Goal: Task Accomplishment & Management: Use online tool/utility

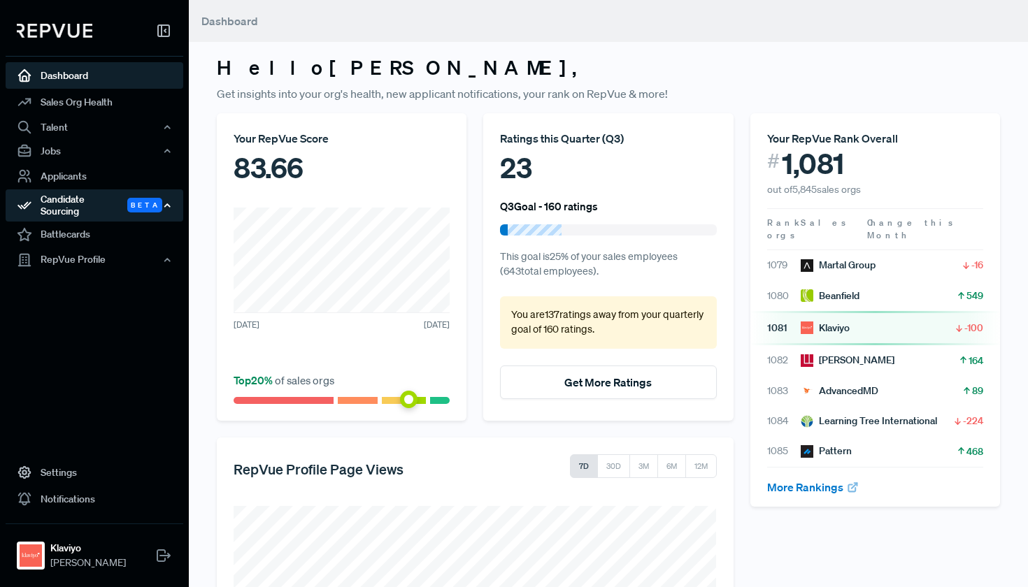
click at [117, 199] on div "Candidate Sourcing Beta" at bounding box center [95, 205] width 178 height 32
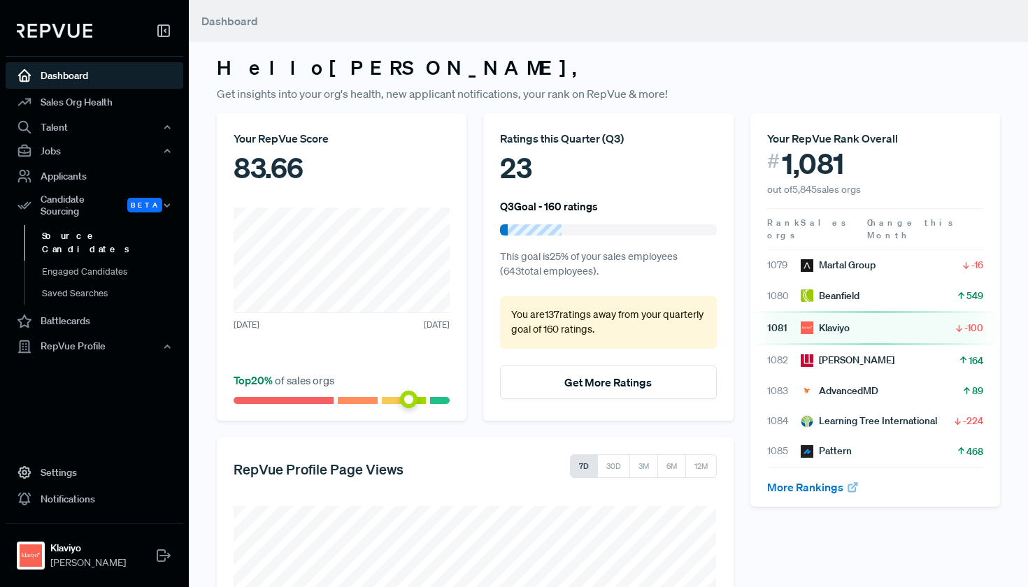
click at [98, 233] on link "Source Candidates" at bounding box center [113, 243] width 178 height 36
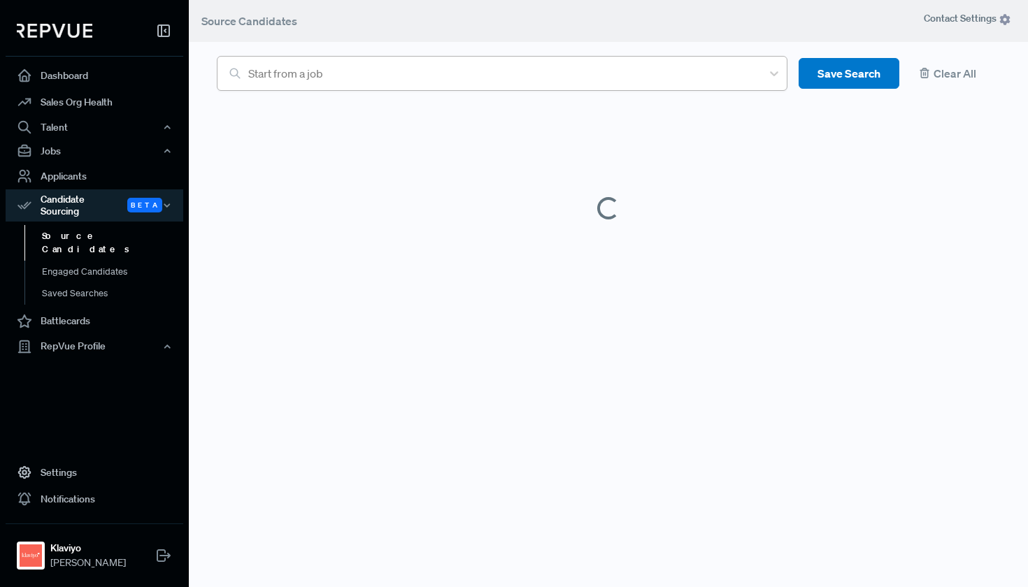
click at [317, 75] on div "Start from a job" at bounding box center [501, 73] width 506 height 17
click at [286, 52] on article "Start from a job Save Search Clear All" at bounding box center [608, 65] width 800 height 52
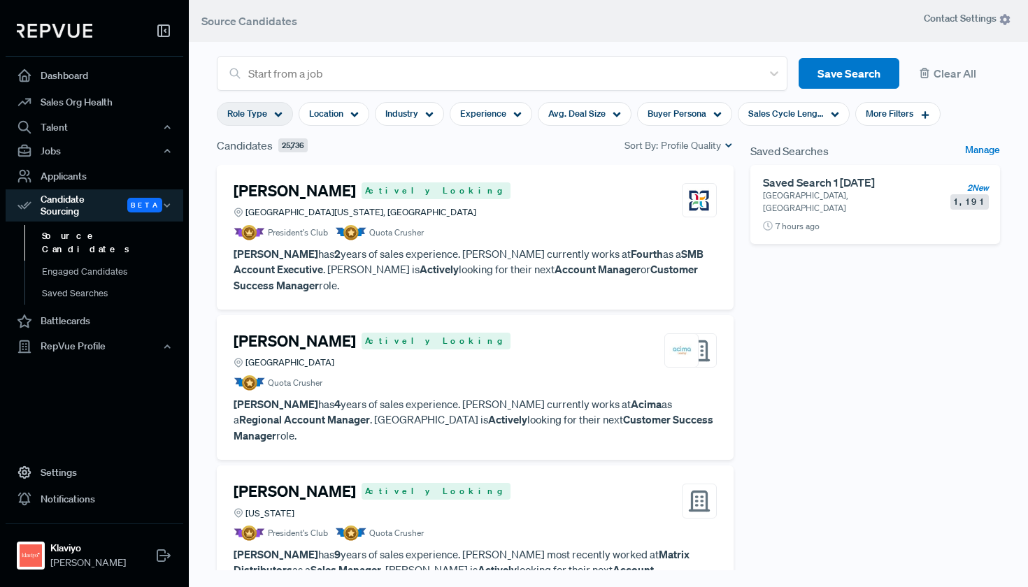
click at [278, 118] on icon at bounding box center [278, 114] width 8 height 8
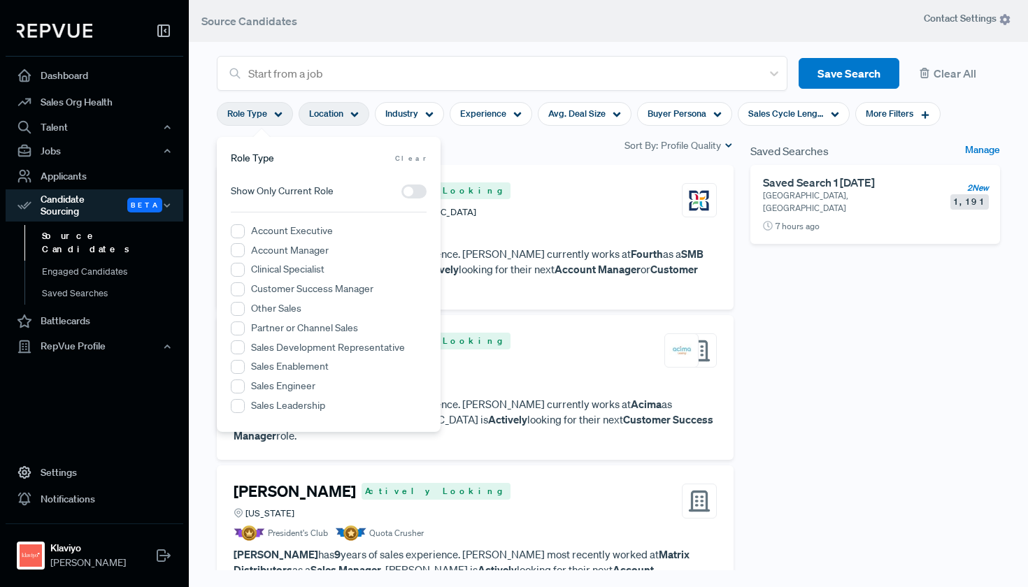
click at [363, 120] on div "Location" at bounding box center [333, 114] width 71 height 24
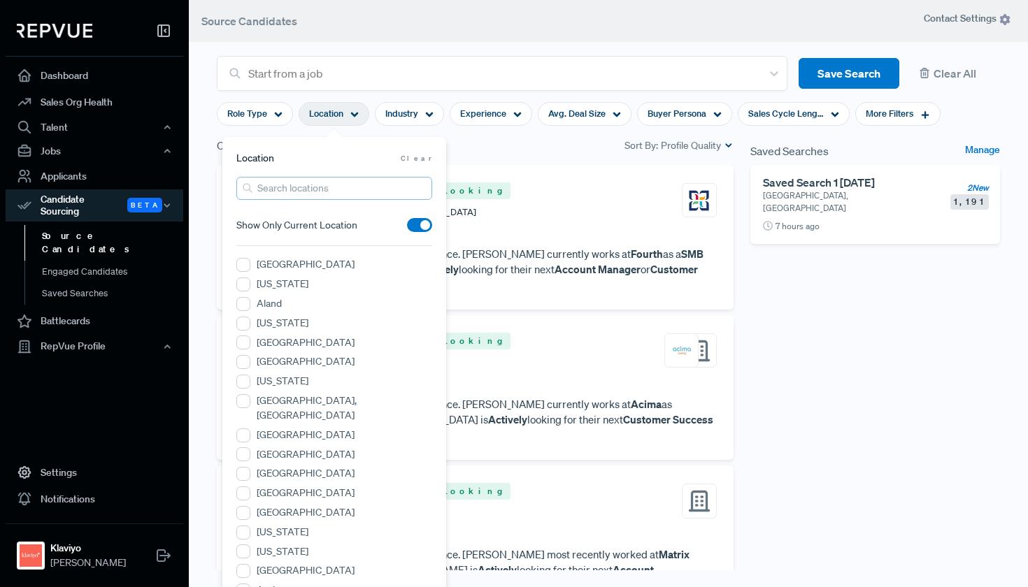
click at [330, 189] on input "search" at bounding box center [334, 188] width 196 height 23
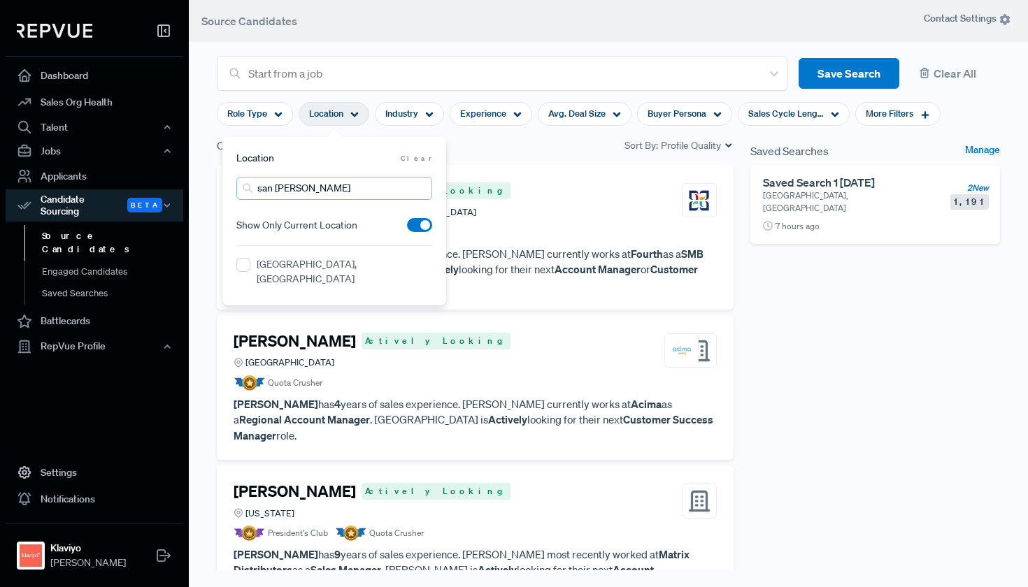
type input "san [PERSON_NAME]"
drag, startPoint x: 354, startPoint y: 223, endPoint x: 245, endPoint y: 266, distance: 117.1
click at [245, 266] on CA "[GEOGRAPHIC_DATA], [GEOGRAPHIC_DATA]" at bounding box center [243, 265] width 14 height 14
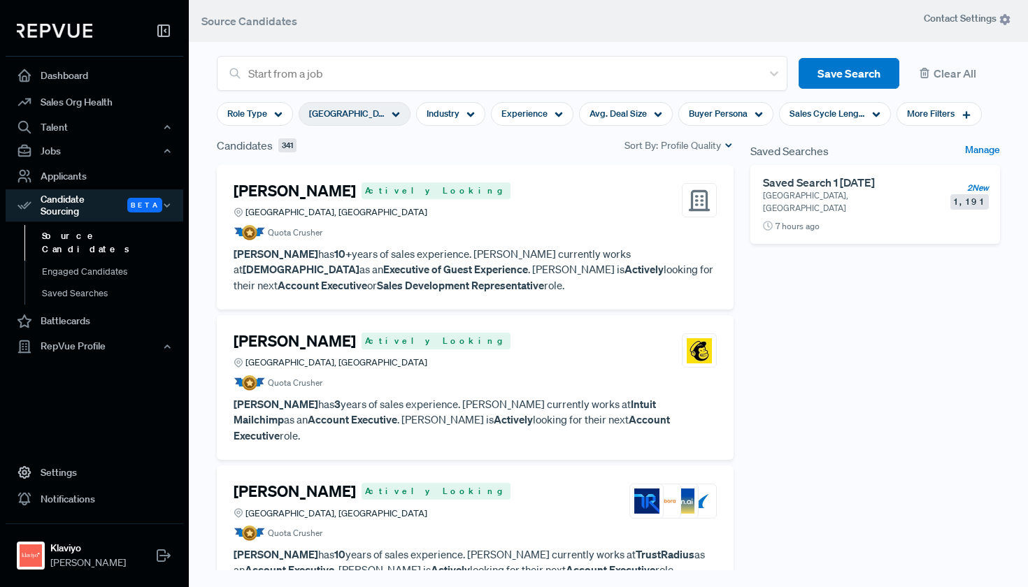
click at [779, 329] on div "Saved Searches Manage Saved Search 1 [DATE] [GEOGRAPHIC_DATA], [GEOGRAPHIC_DATA…" at bounding box center [875, 373] width 266 height 473
click at [603, 235] on article "Quota Crusher" at bounding box center [474, 232] width 483 height 15
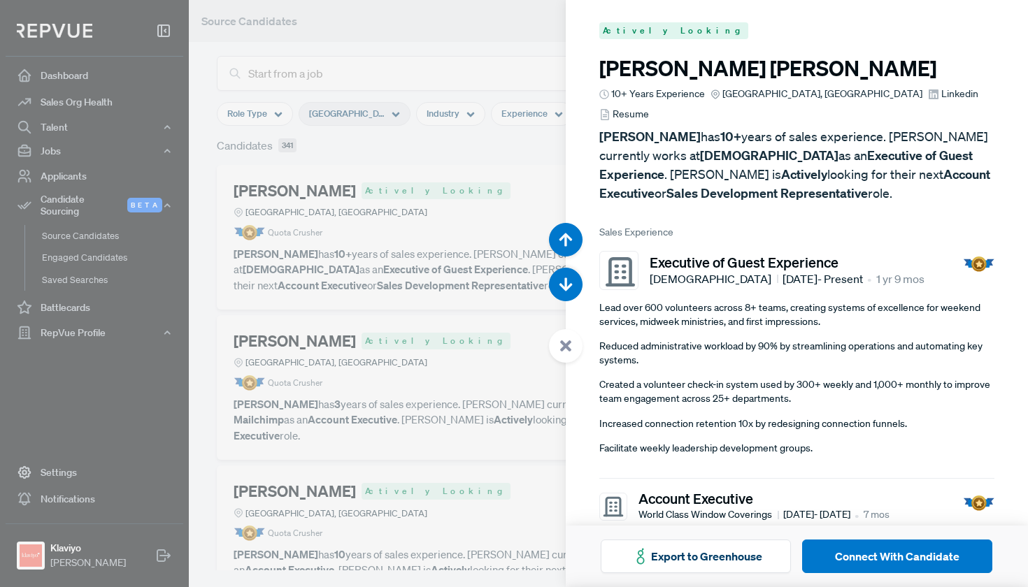
click at [329, 315] on div at bounding box center [514, 293] width 1028 height 587
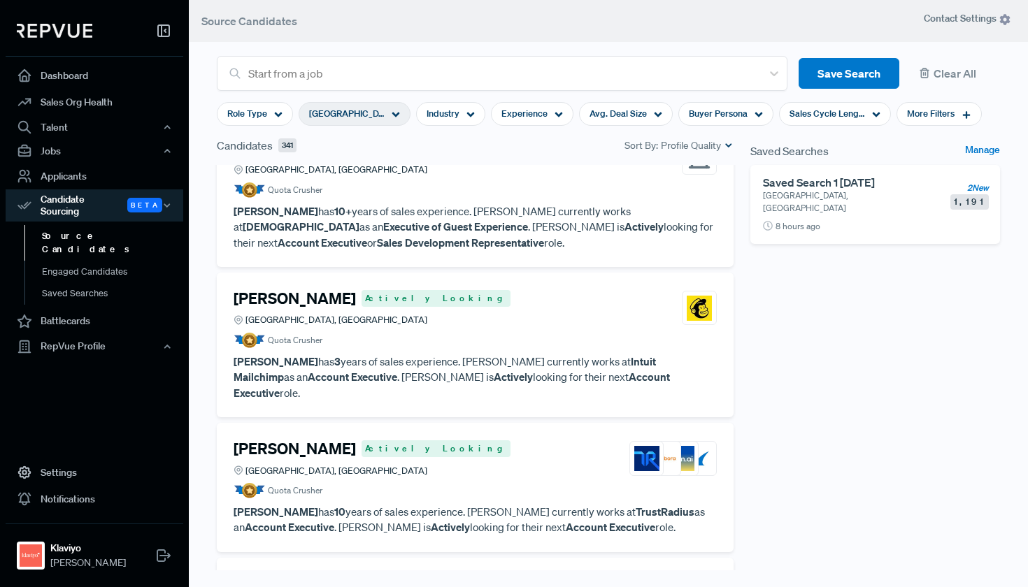
scroll to position [43, 0]
click at [502, 342] on article "Quota Crusher" at bounding box center [474, 339] width 483 height 15
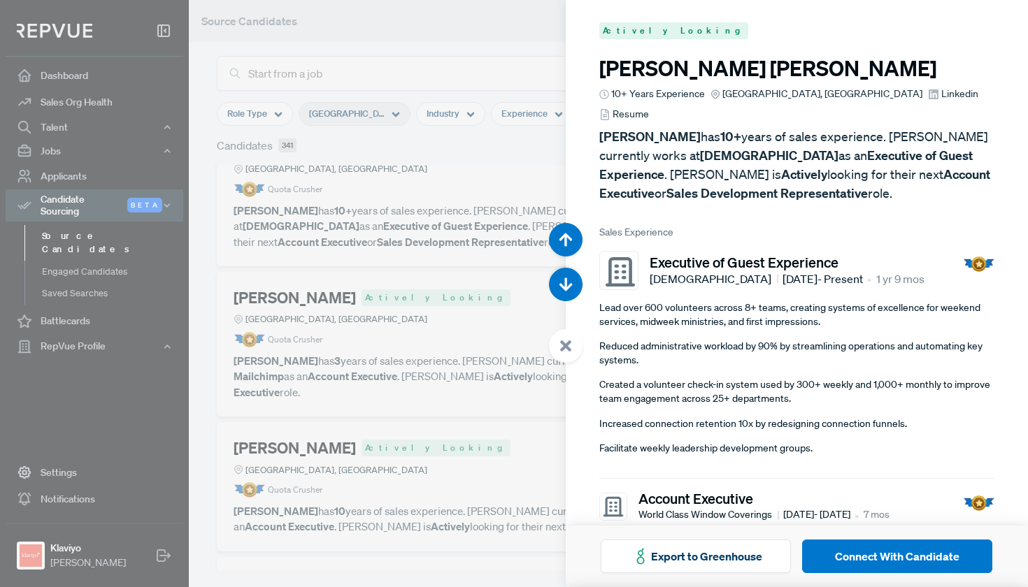
scroll to position [587, 0]
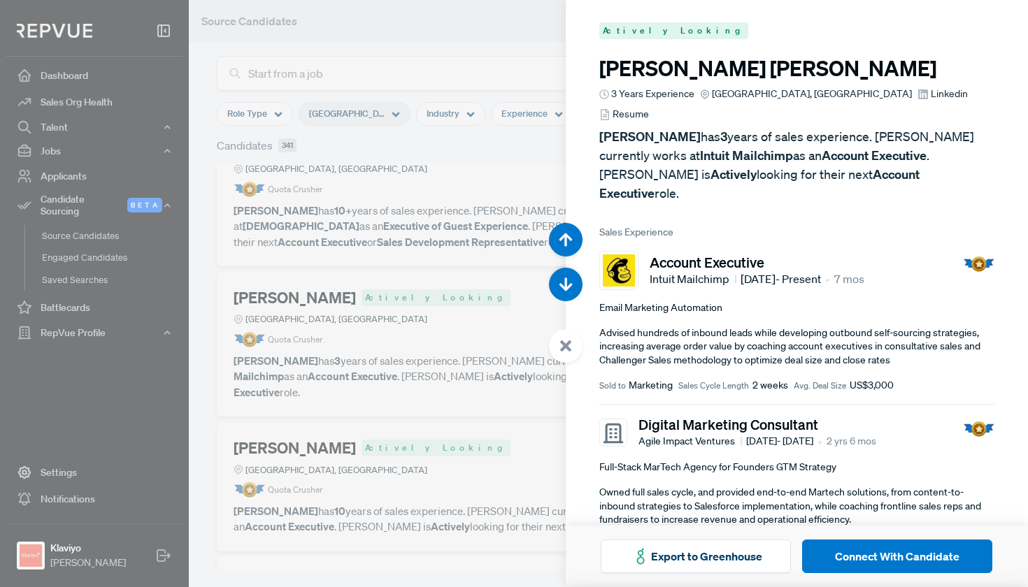
click at [424, 265] on div at bounding box center [514, 293] width 1028 height 587
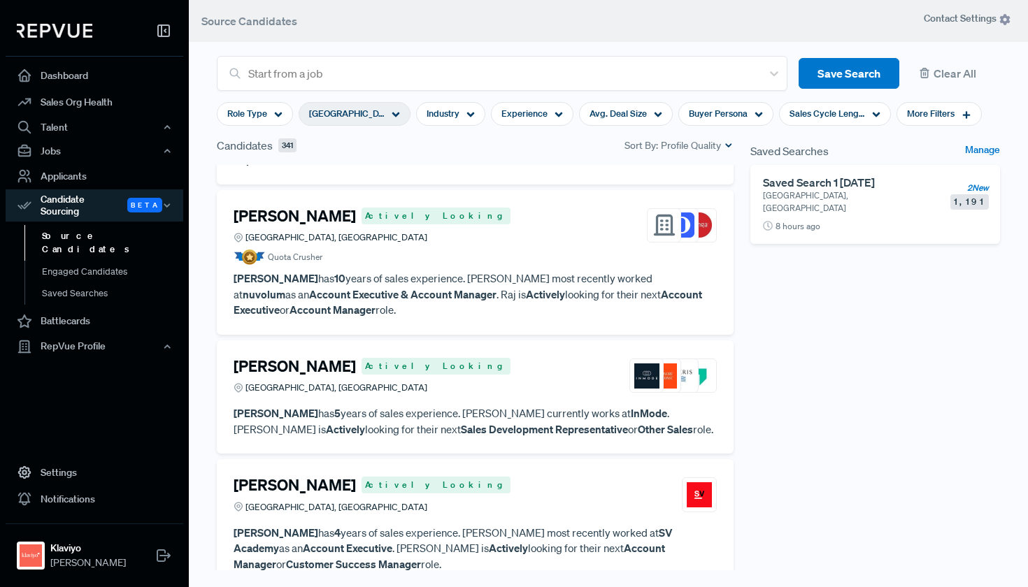
scroll to position [2941, 0]
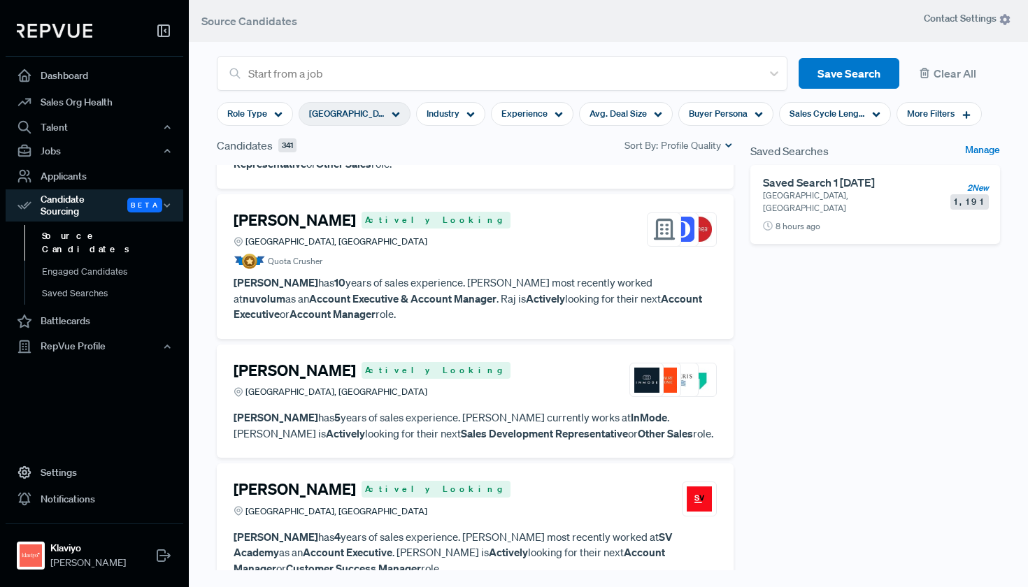
click at [340, 361] on h4 "[PERSON_NAME]" at bounding box center [294, 370] width 122 height 18
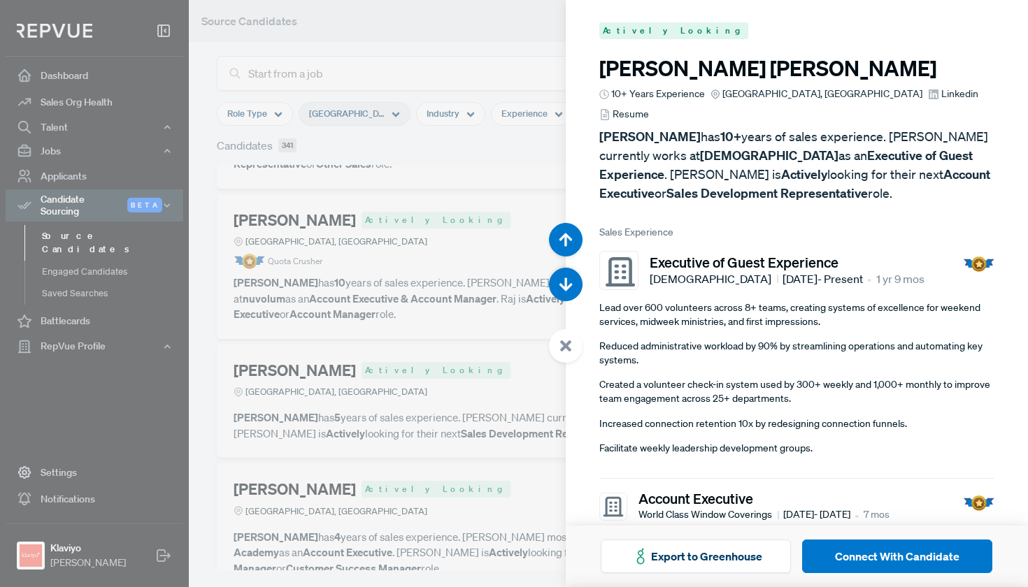
scroll to position [12917, 0]
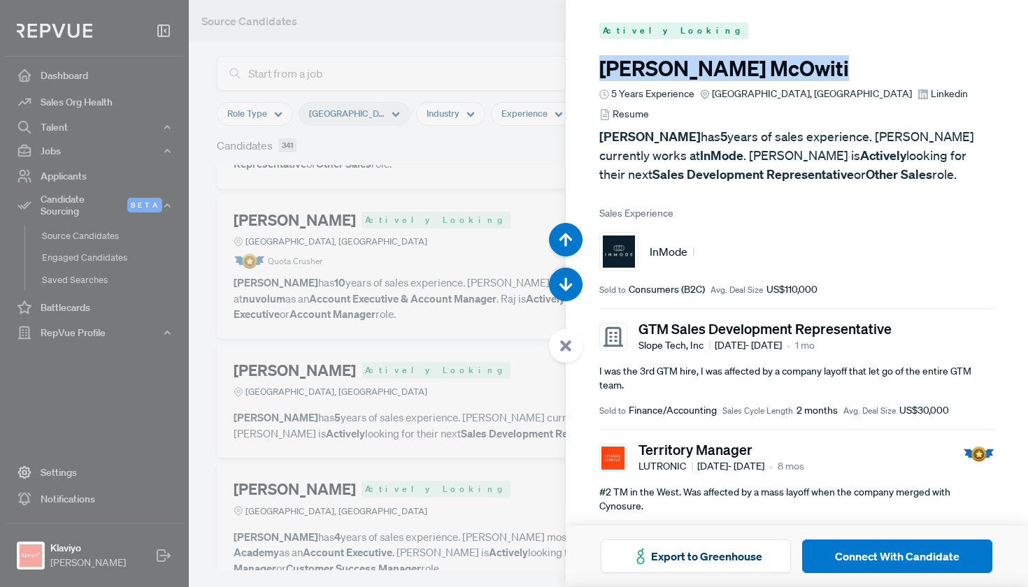
drag, startPoint x: 759, startPoint y: 65, endPoint x: 581, endPoint y: 78, distance: 178.7
click at [581, 78] on article "Actively Looking [PERSON_NAME] 5 Years Experience [GEOGRAPHIC_DATA], [GEOGRAPHI…" at bounding box center [796, 509] width 463 height 1019
copy h3 "[PERSON_NAME]"
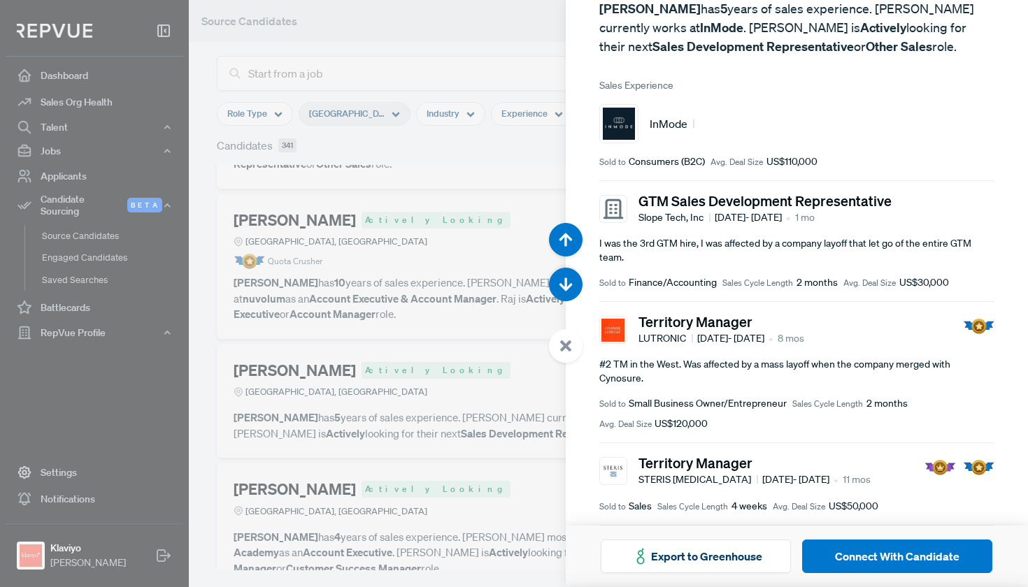
scroll to position [134, 0]
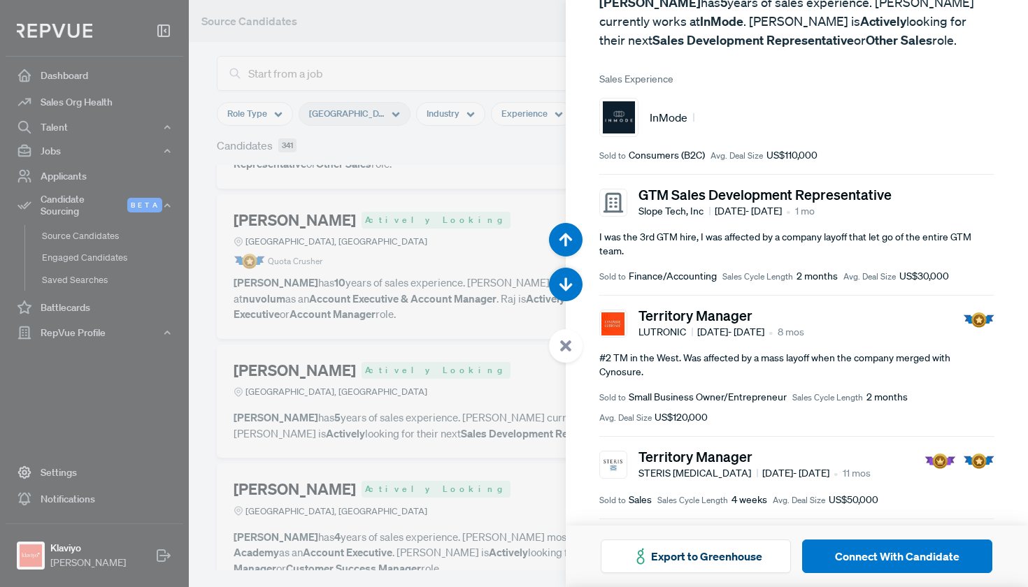
click at [411, 279] on div at bounding box center [514, 293] width 1028 height 587
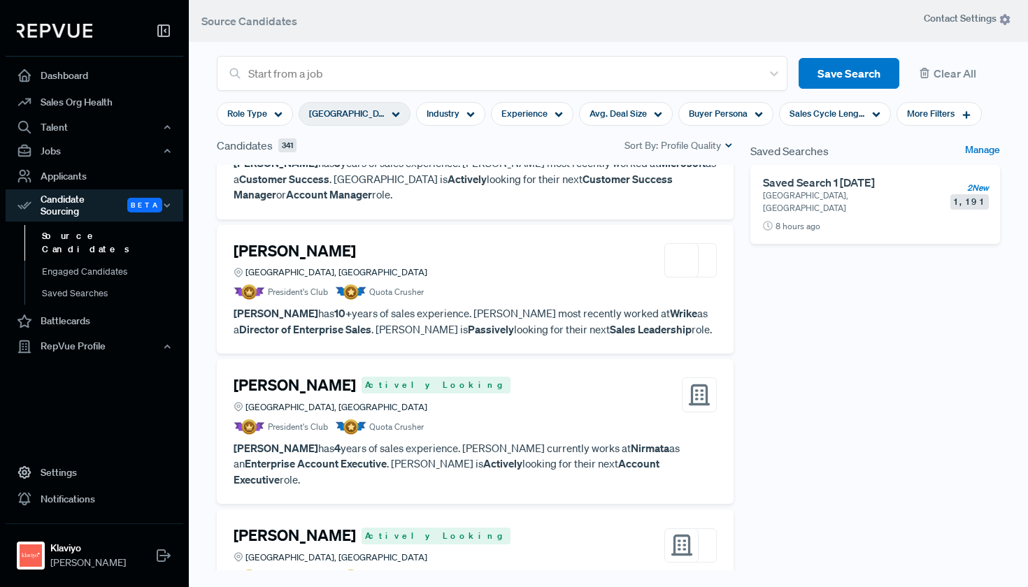
scroll to position [3919, 0]
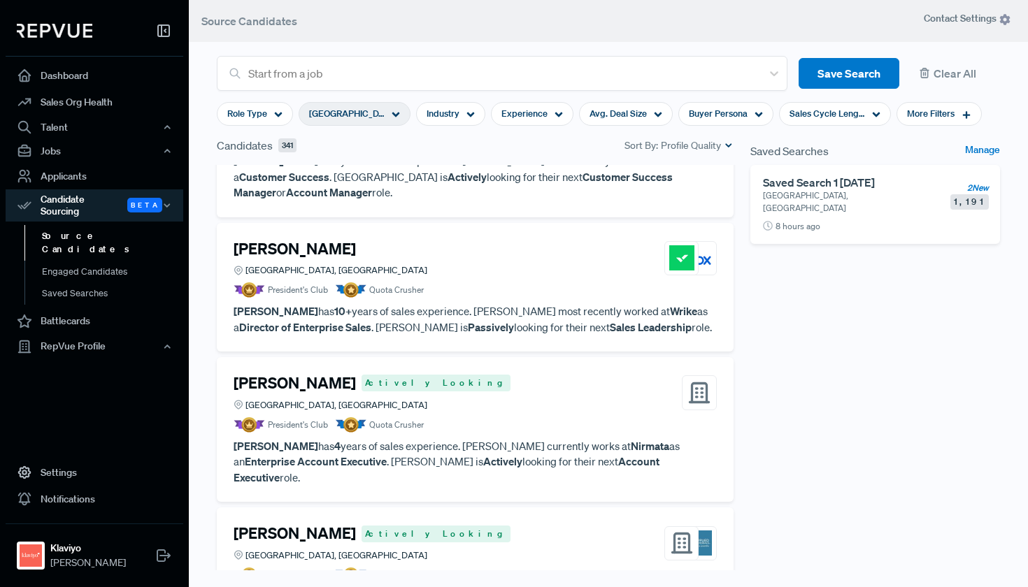
click at [352, 524] on h4 "[PERSON_NAME]" at bounding box center [294, 533] width 122 height 18
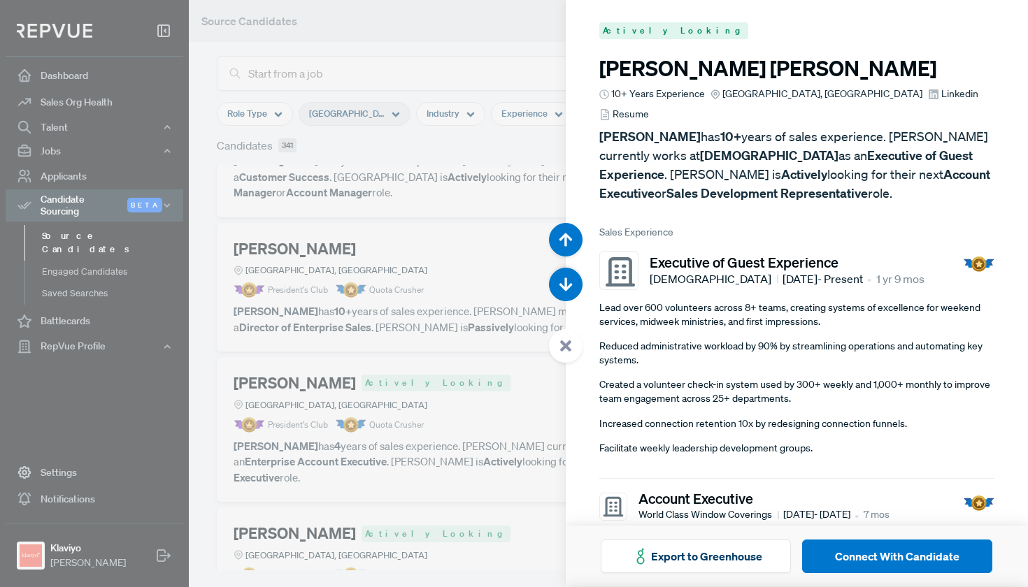
scroll to position [17615, 0]
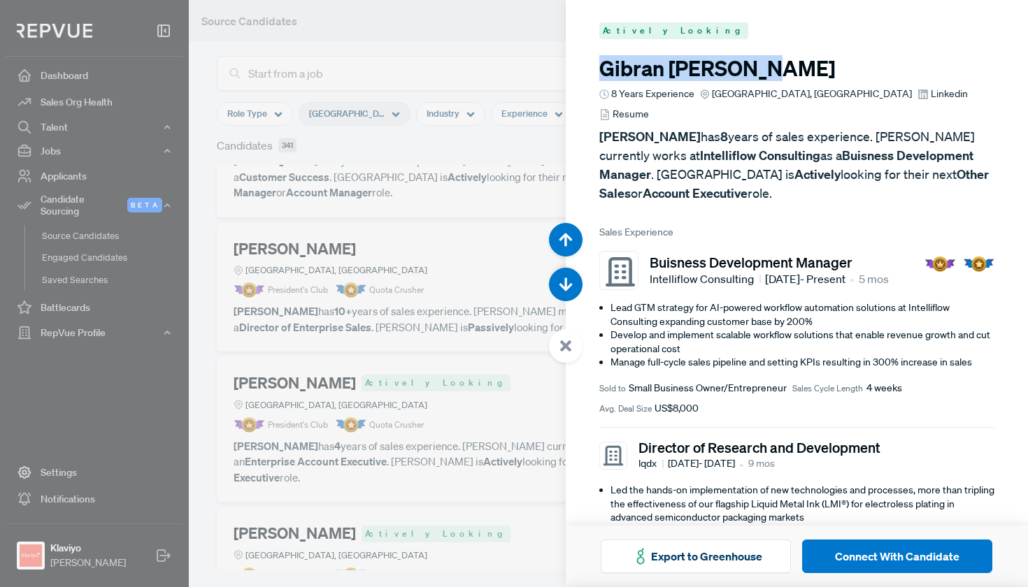
drag, startPoint x: 774, startPoint y: 71, endPoint x: 597, endPoint y: 73, distance: 177.6
copy h3 "[PERSON_NAME]"
click at [296, 254] on div at bounding box center [514, 293] width 1028 height 587
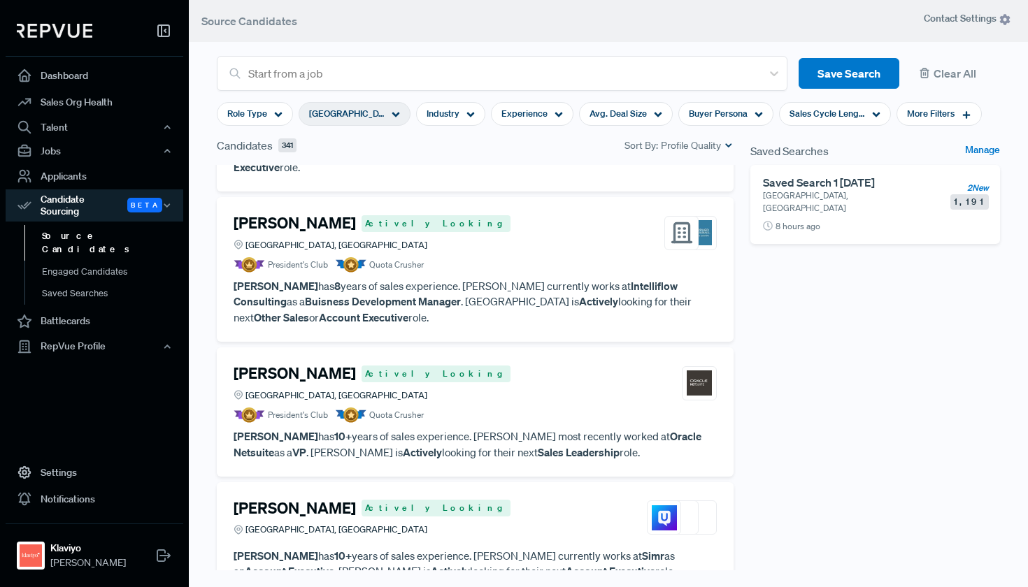
scroll to position [4235, 0]
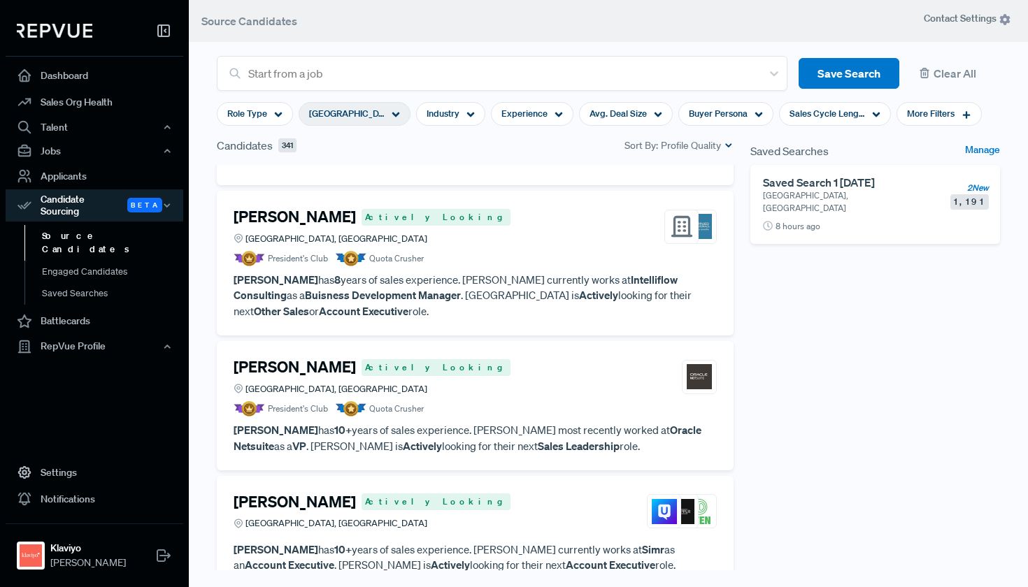
click at [517, 493] on div "[PERSON_NAME] Actively Looking [GEOGRAPHIC_DATA], [GEOGRAPHIC_DATA]" at bounding box center [474, 512] width 483 height 38
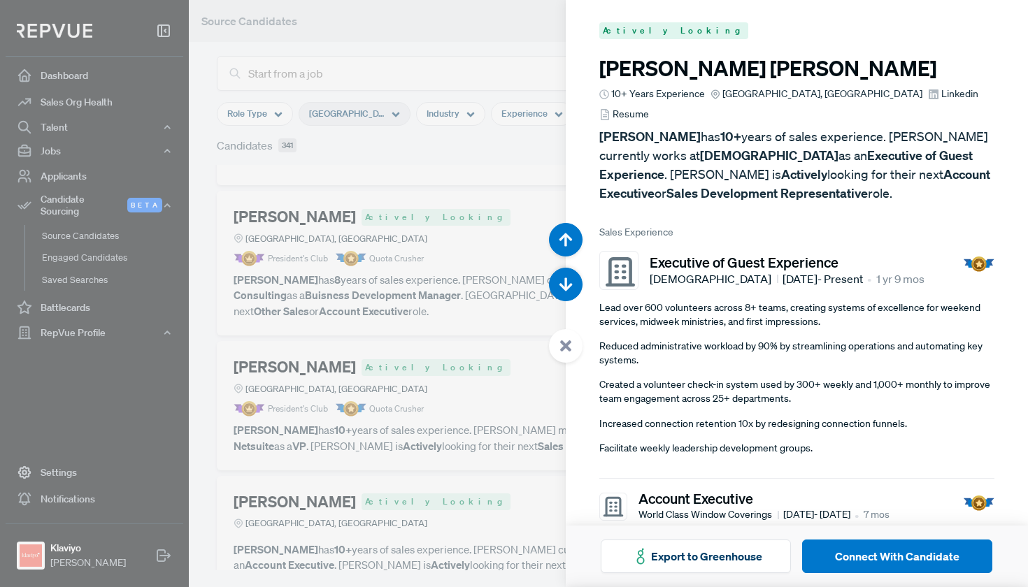
scroll to position [18789, 0]
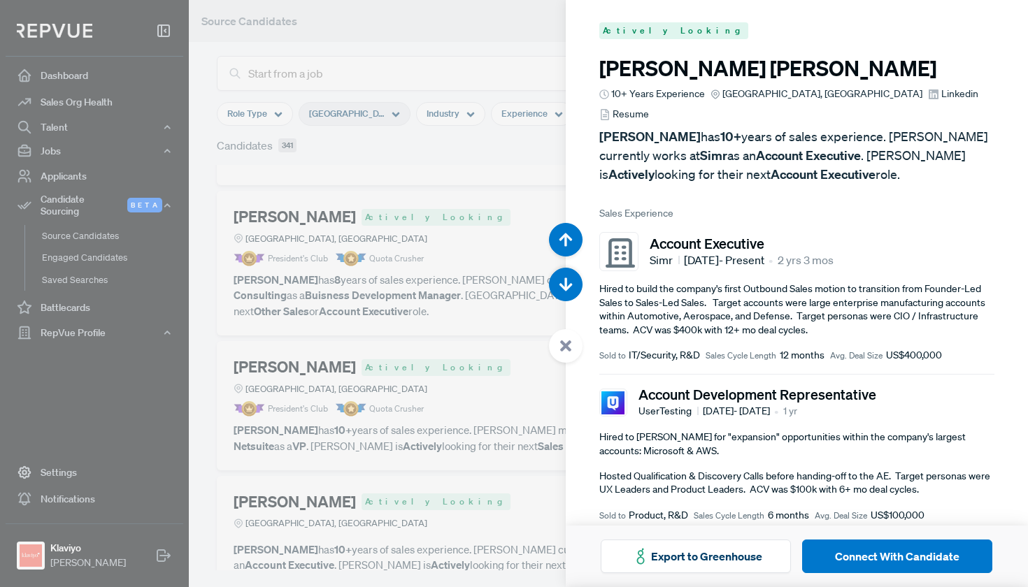
click at [468, 282] on div at bounding box center [514, 293] width 1028 height 587
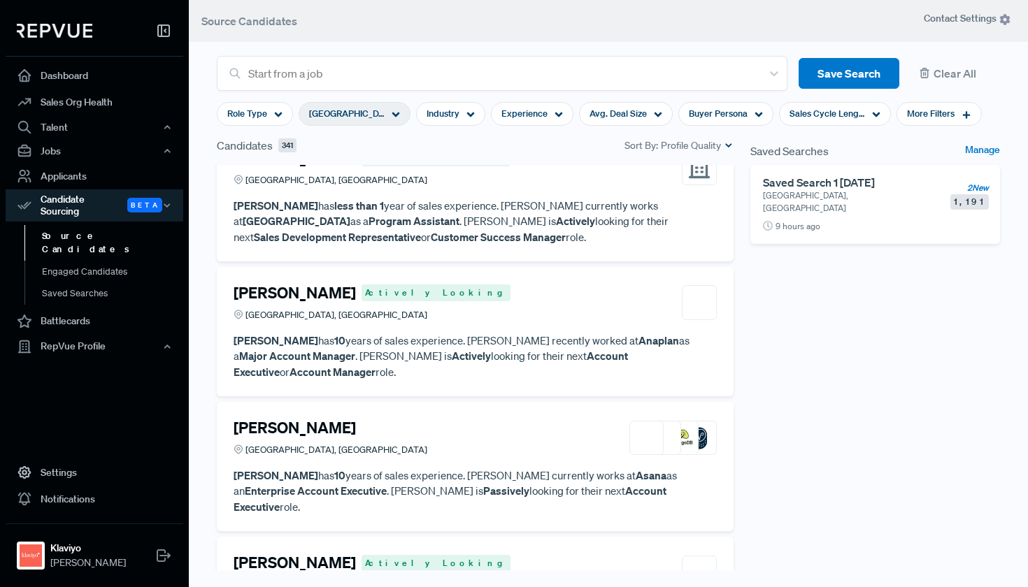
scroll to position [4819, 0]
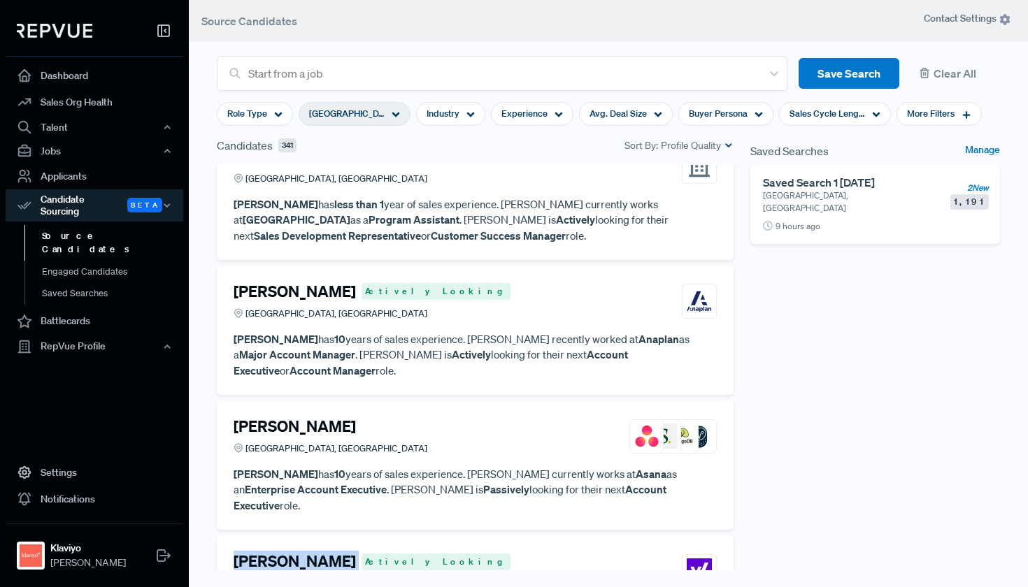
drag, startPoint x: 231, startPoint y: 238, endPoint x: 366, endPoint y: 240, distance: 134.2
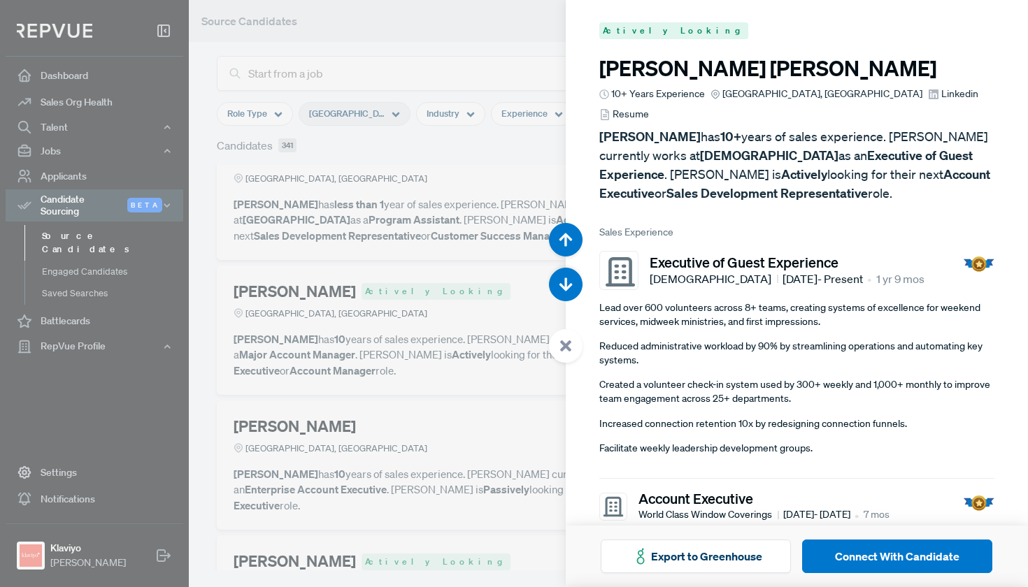
scroll to position [21724, 0]
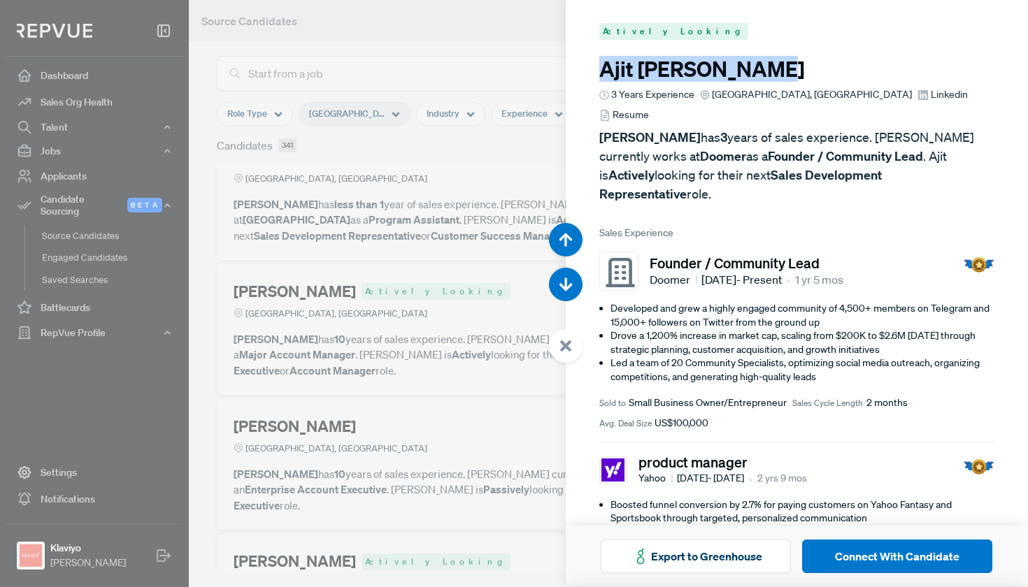
drag, startPoint x: 777, startPoint y: 69, endPoint x: 579, endPoint y: 73, distance: 197.2
click at [579, 73] on article "Actively Looking [PERSON_NAME] 3 Years Experience [GEOGRAPHIC_DATA], [GEOGRAPHI…" at bounding box center [796, 442] width 463 height 882
copy h3 "[PERSON_NAME]"
click at [440, 215] on div at bounding box center [514, 293] width 1028 height 587
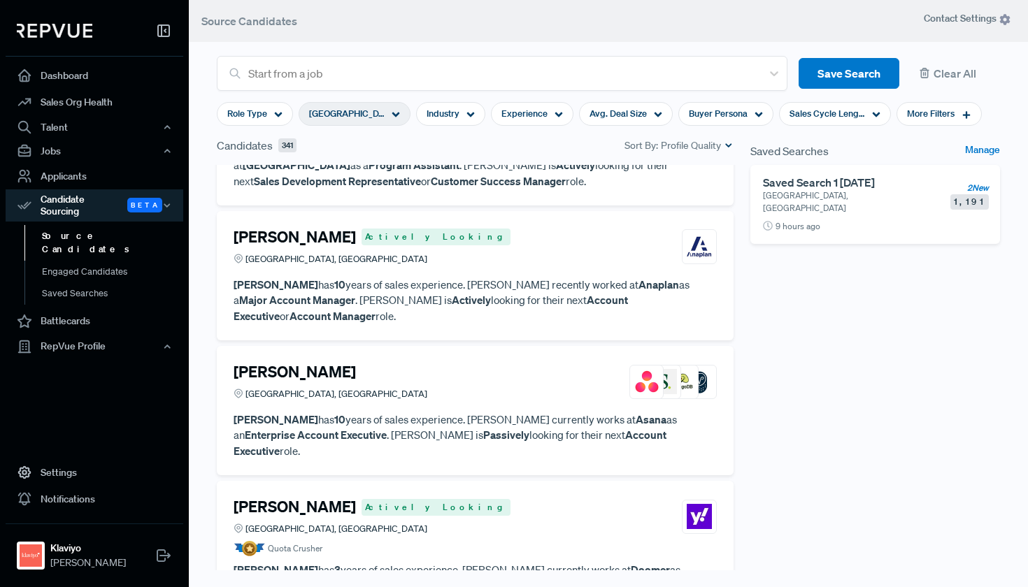
scroll to position [4875, 0]
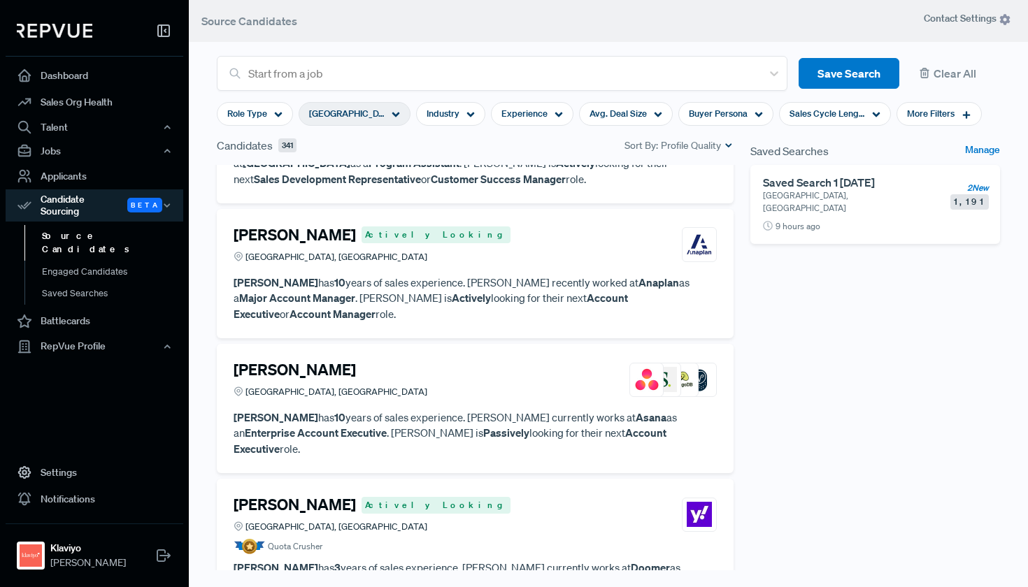
drag, startPoint x: 341, startPoint y: 315, endPoint x: 235, endPoint y: 313, distance: 106.3
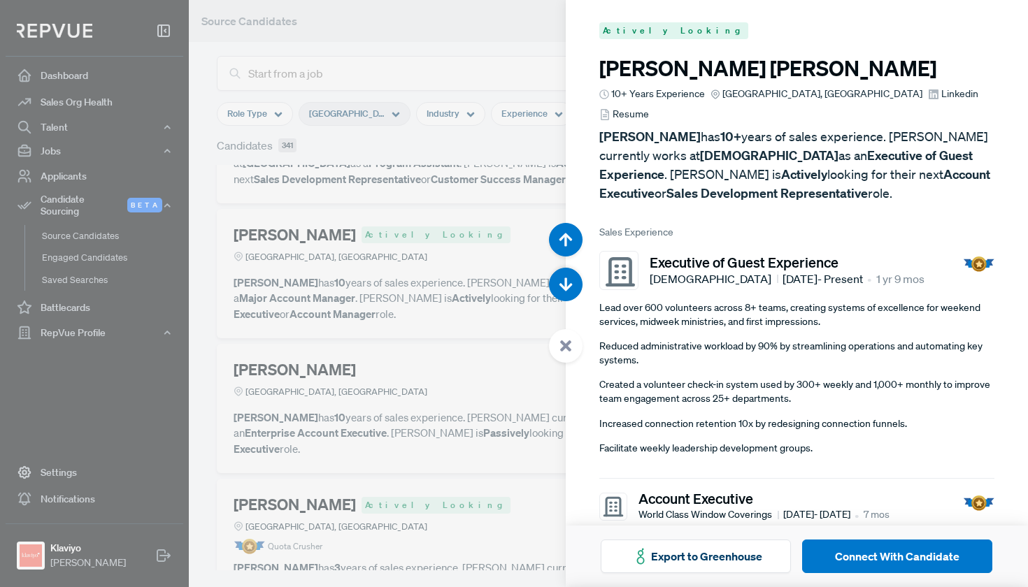
scroll to position [22311, 0]
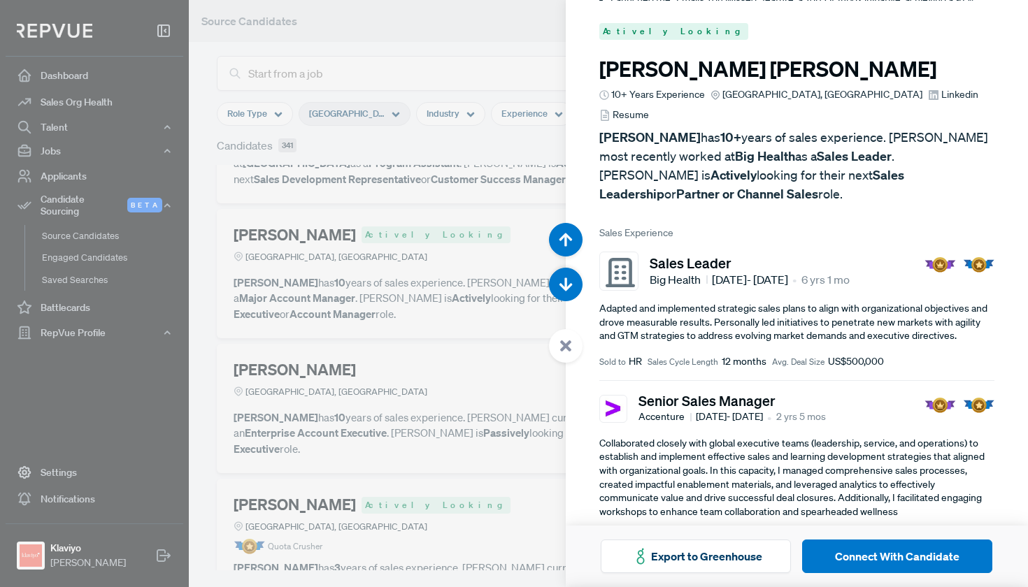
click at [742, 65] on h3 "[PERSON_NAME]" at bounding box center [797, 69] width 396 height 25
drag, startPoint x: 752, startPoint y: 66, endPoint x: 599, endPoint y: 73, distance: 153.2
click at [599, 73] on h3 "[PERSON_NAME]" at bounding box center [797, 69] width 396 height 25
copy h3 "[PERSON_NAME]"
click at [432, 237] on div at bounding box center [514, 293] width 1028 height 587
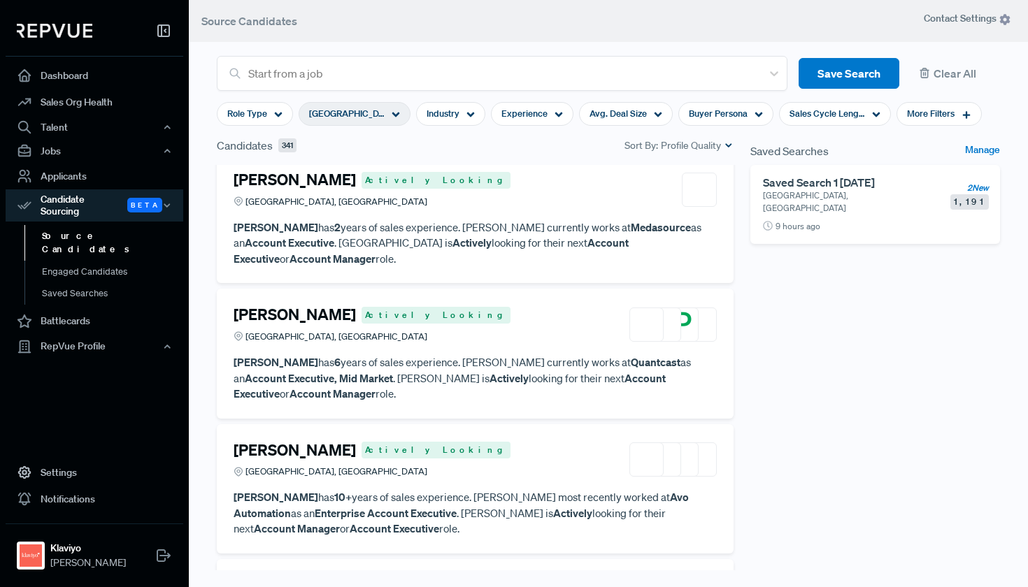
scroll to position [6057, 0]
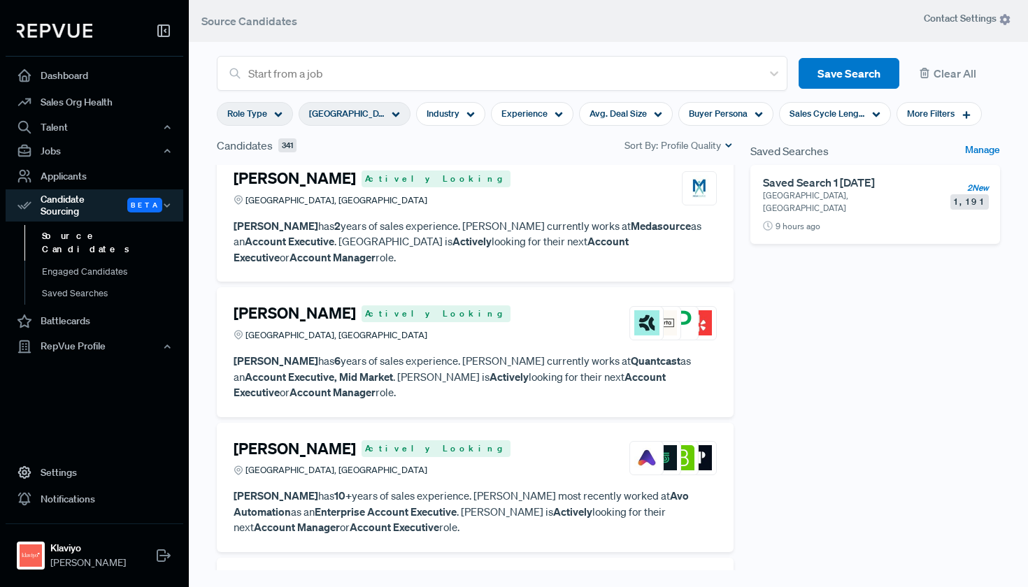
click at [267, 120] on div "Role Type" at bounding box center [255, 114] width 76 height 24
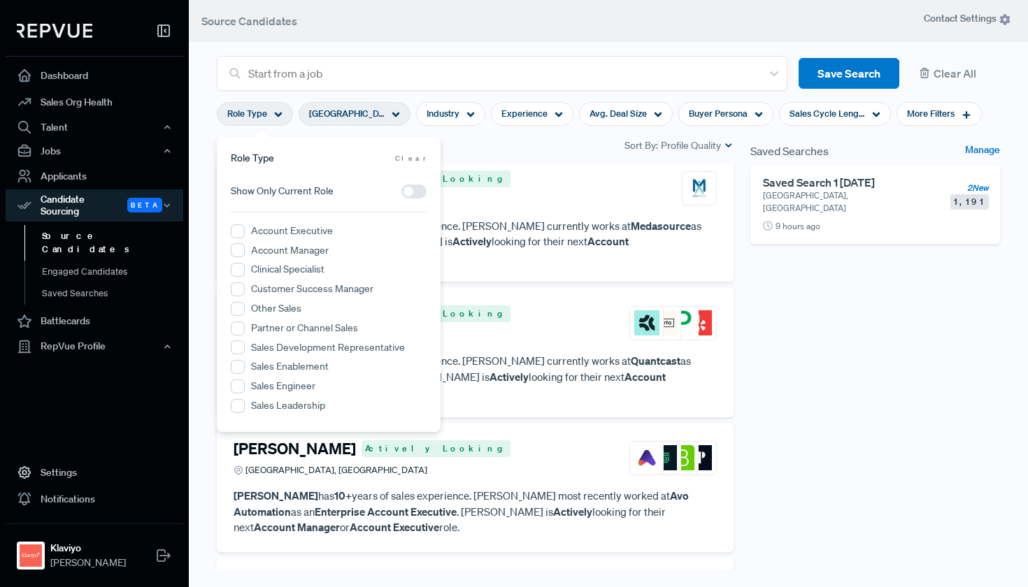
click at [382, 120] on span "[GEOGRAPHIC_DATA], [GEOGRAPHIC_DATA]" at bounding box center [346, 113] width 75 height 13
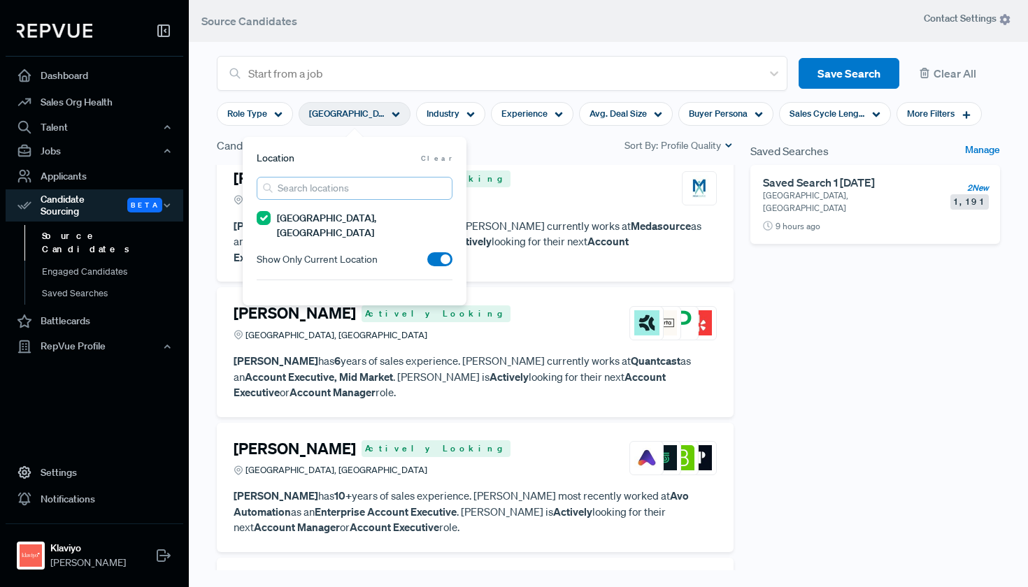
click at [375, 182] on input "search" at bounding box center [355, 188] width 196 height 23
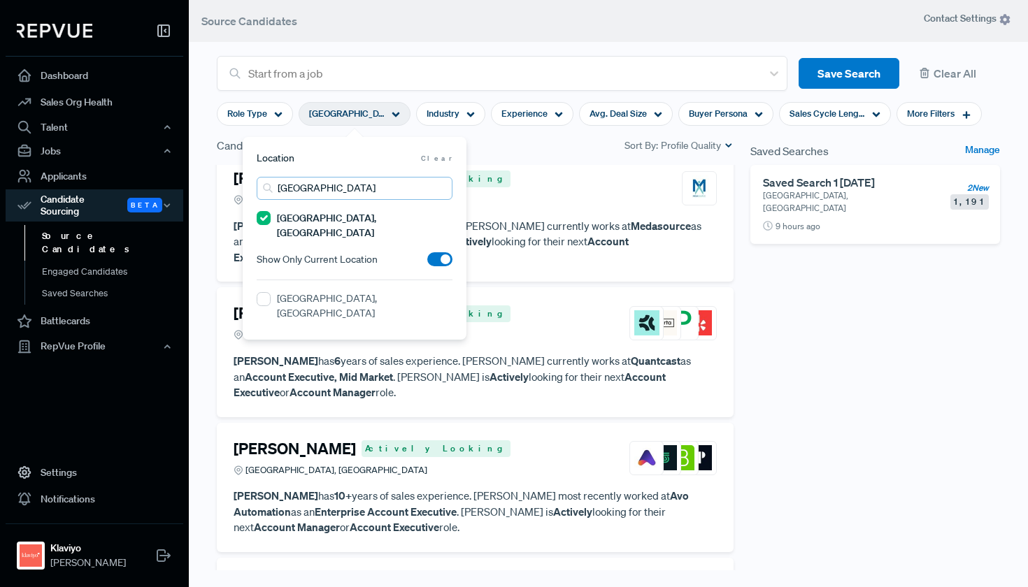
type input "[GEOGRAPHIC_DATA]"
click at [260, 218] on CA "[GEOGRAPHIC_DATA], [GEOGRAPHIC_DATA]" at bounding box center [264, 218] width 14 height 14
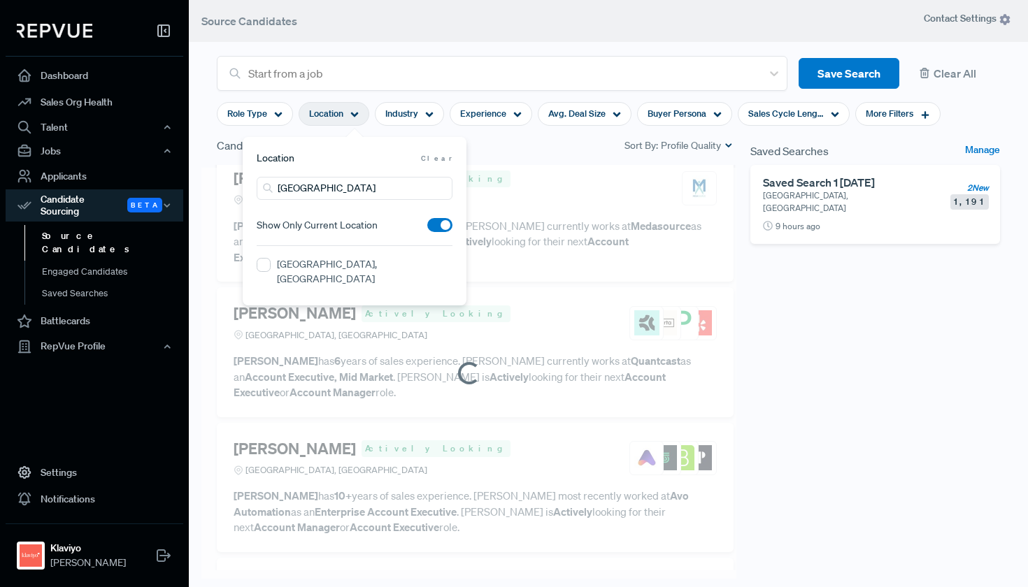
scroll to position [3124, 0]
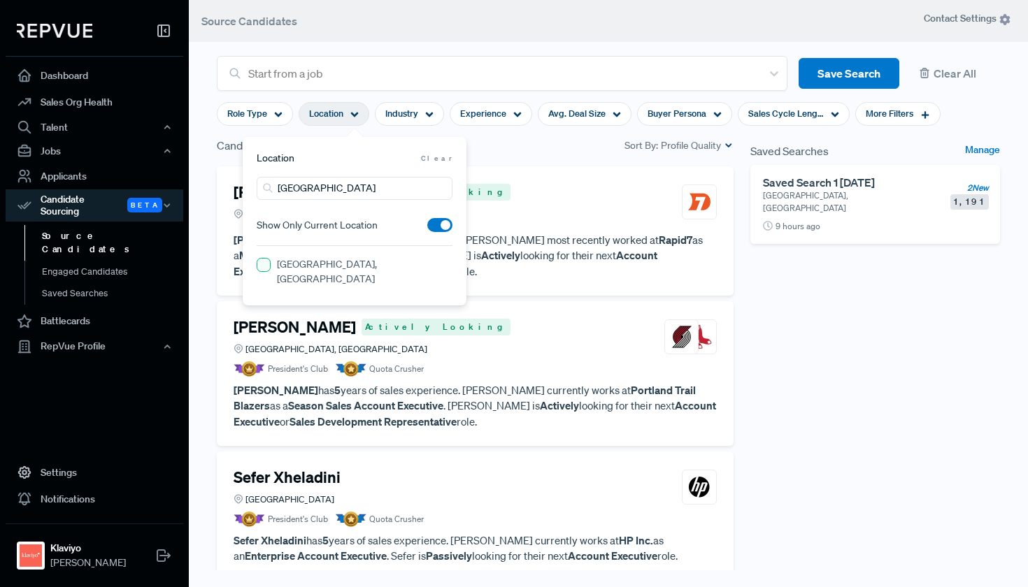
click at [260, 267] on MA "[GEOGRAPHIC_DATA], [GEOGRAPHIC_DATA]" at bounding box center [264, 265] width 14 height 14
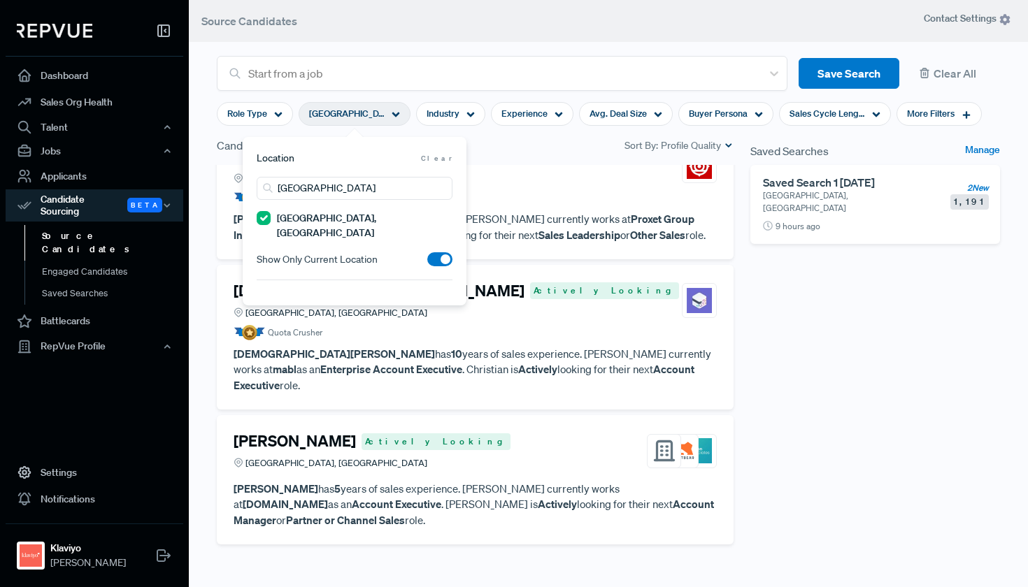
scroll to position [2993, 0]
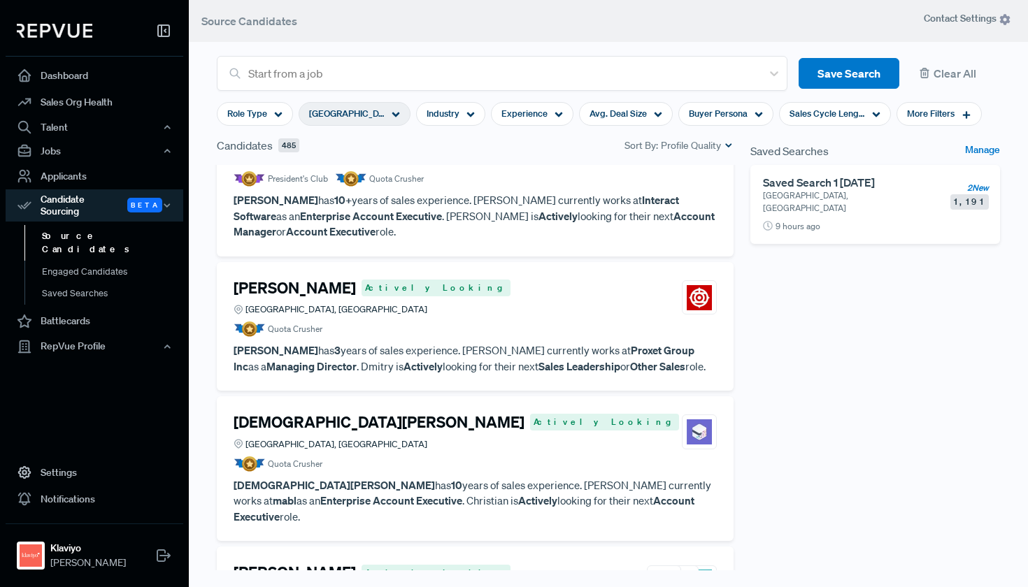
click at [777, 342] on div "Saved Searches Manage Saved Search 1 [DATE] [GEOGRAPHIC_DATA], [GEOGRAPHIC_DATA…" at bounding box center [875, 373] width 266 height 473
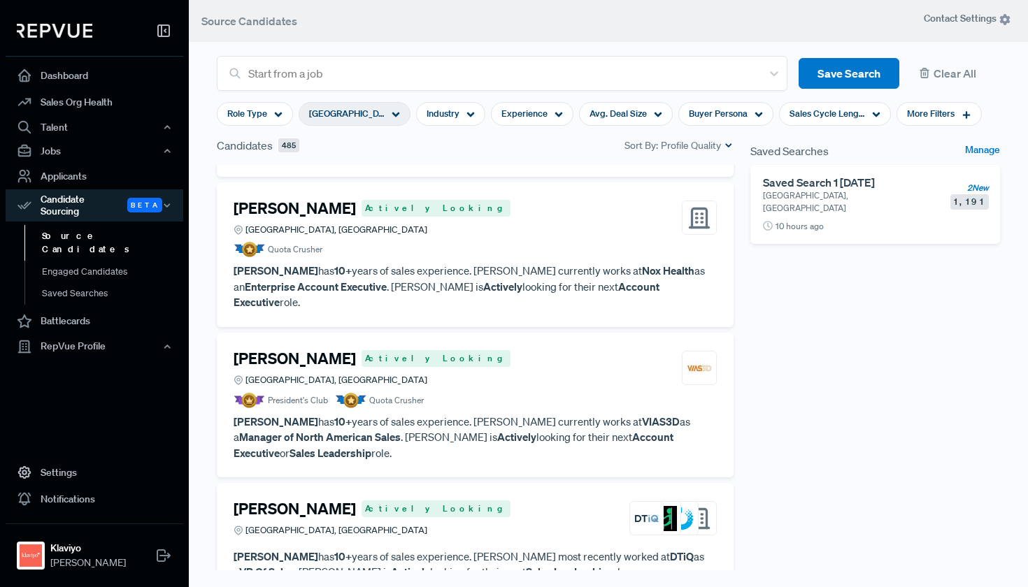
scroll to position [7050, 0]
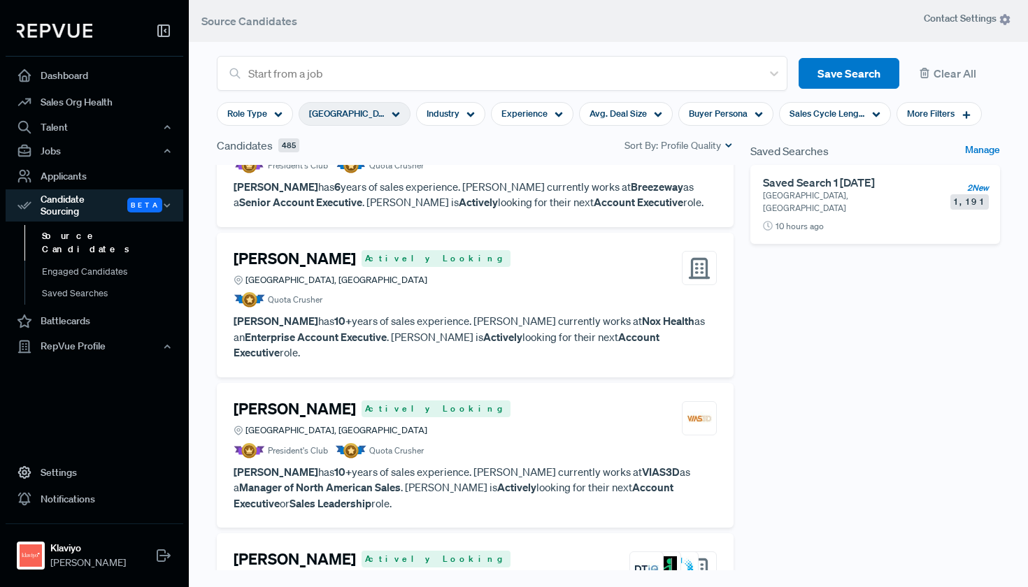
scroll to position [7002, 0]
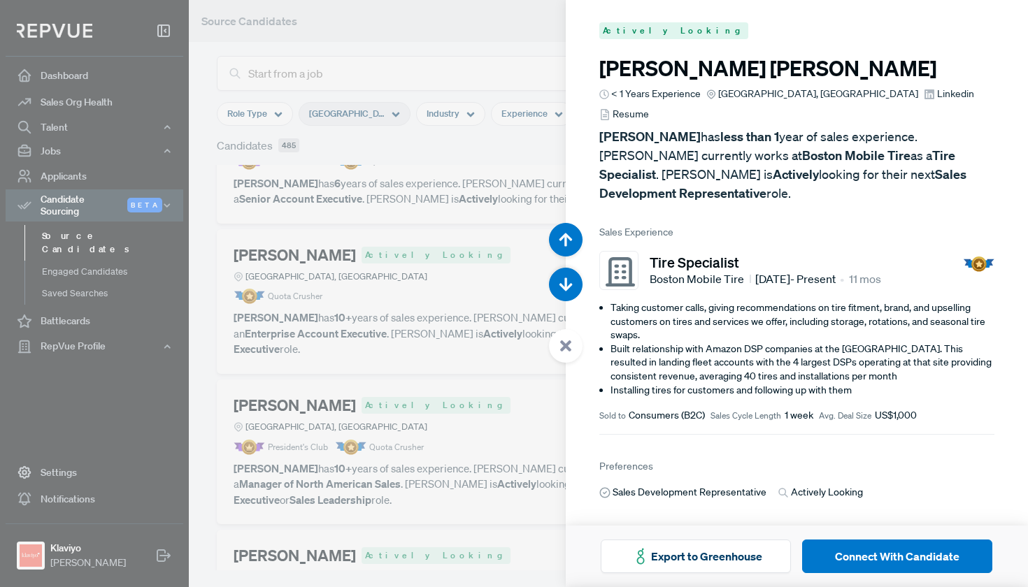
scroll to position [31705, 0]
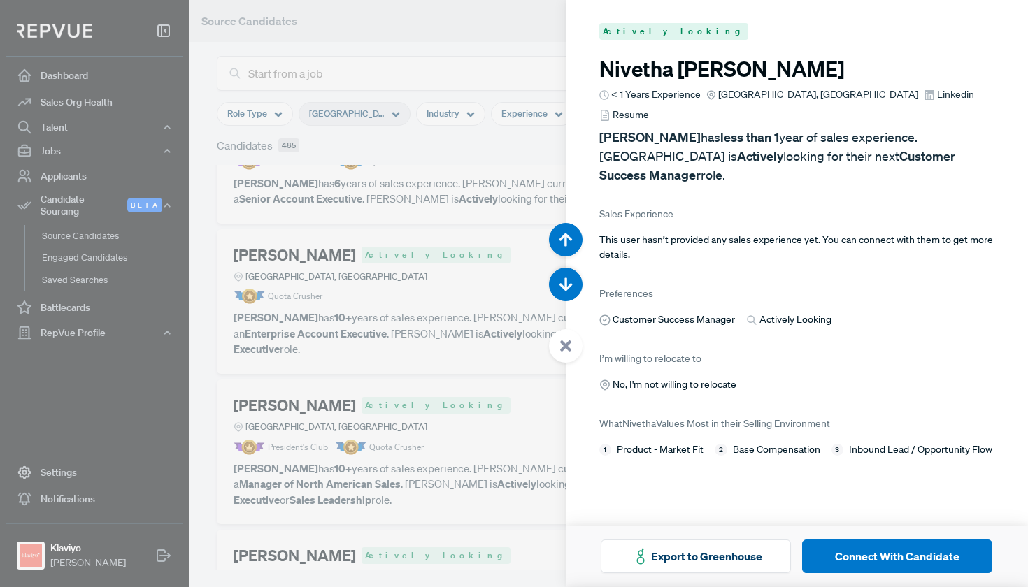
click at [376, 470] on div at bounding box center [514, 293] width 1028 height 587
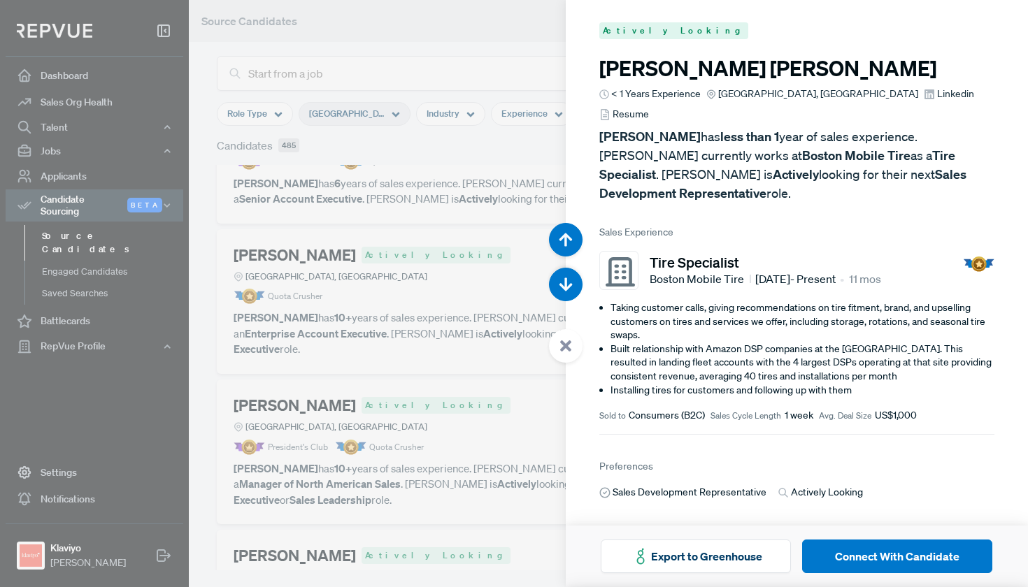
scroll to position [32293, 0]
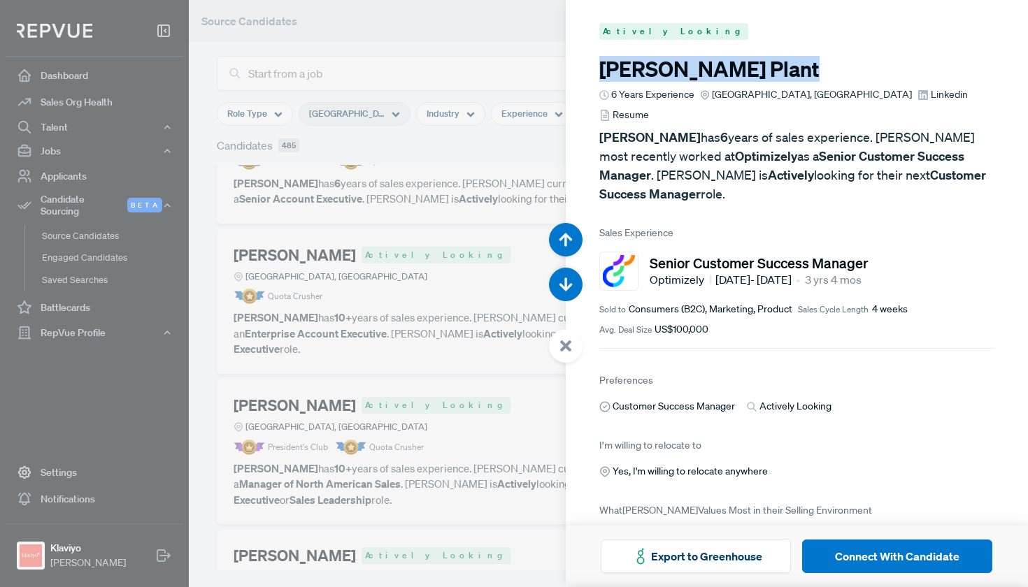
drag, startPoint x: 728, startPoint y: 75, endPoint x: 575, endPoint y: 71, distance: 153.8
click at [575, 71] on article "Actively Looking Patrick Plant 6 Years Experience Greater Boston Area, MA Linke…" at bounding box center [796, 294] width 463 height 586
copy h3 "Patrick Plant"
click at [460, 380] on div at bounding box center [514, 293] width 1028 height 587
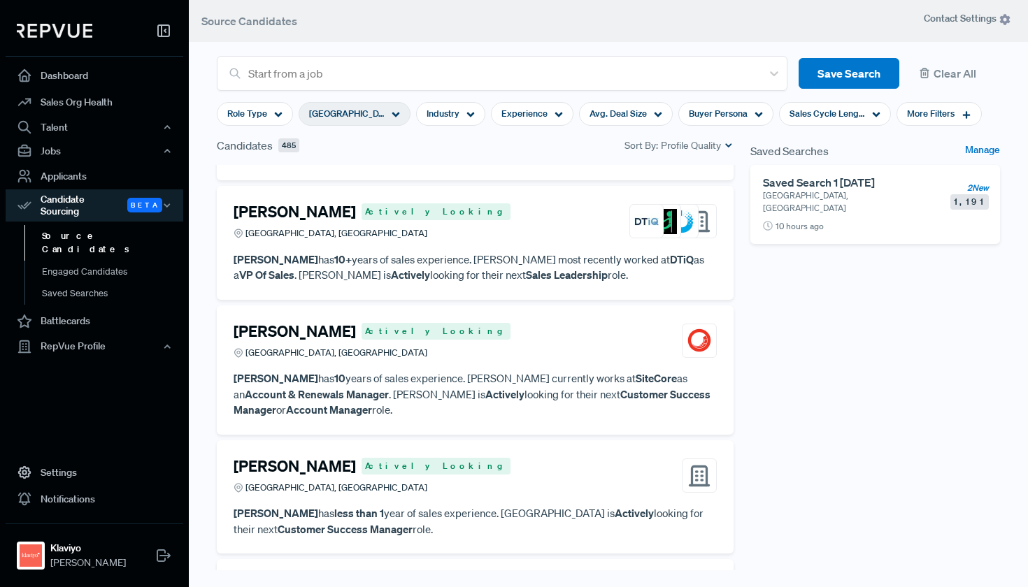
scroll to position [7365, 0]
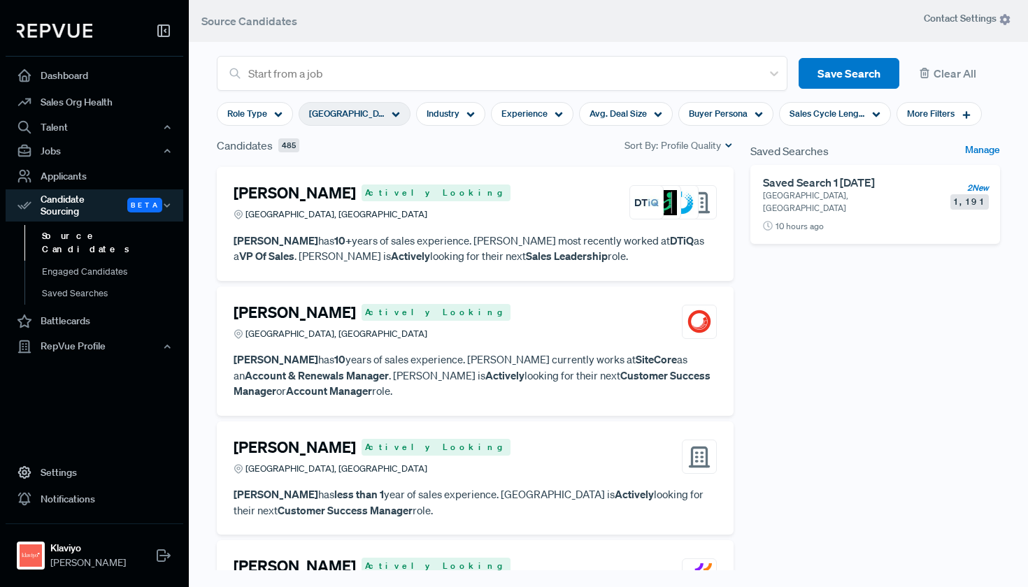
drag, startPoint x: 329, startPoint y: 233, endPoint x: 227, endPoint y: 234, distance: 101.4
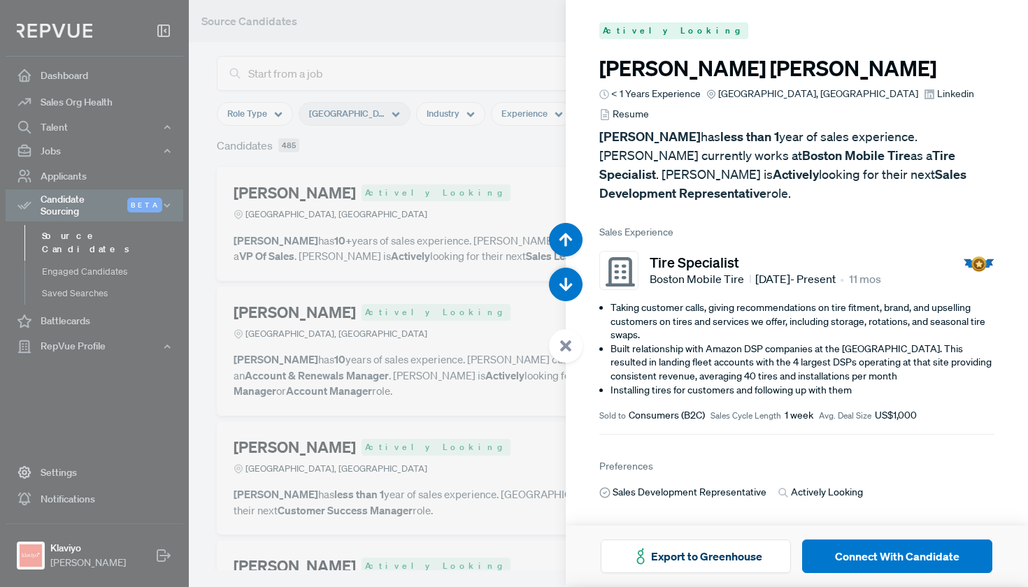
scroll to position [32880, 0]
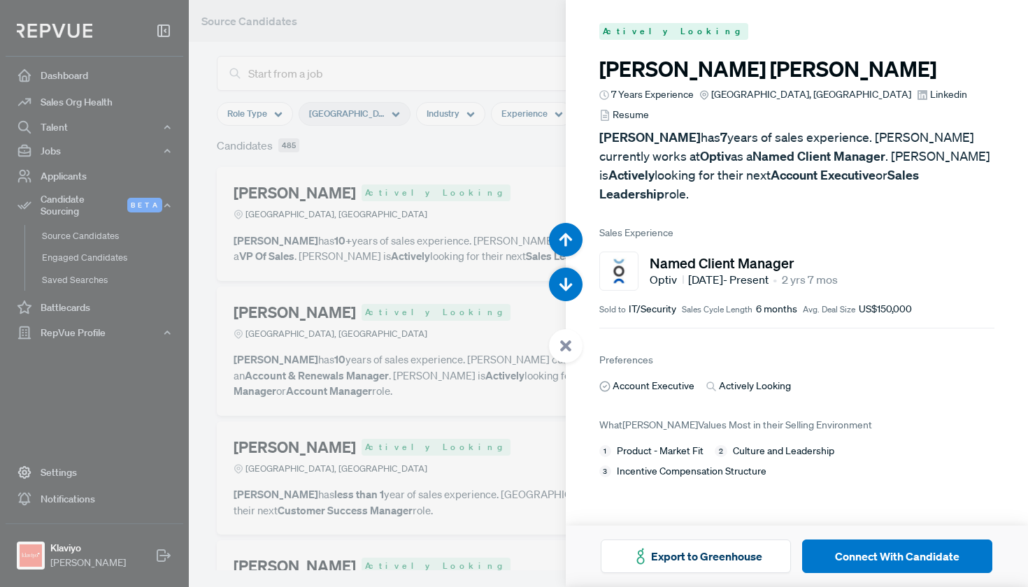
click at [502, 282] on div at bounding box center [514, 293] width 1028 height 587
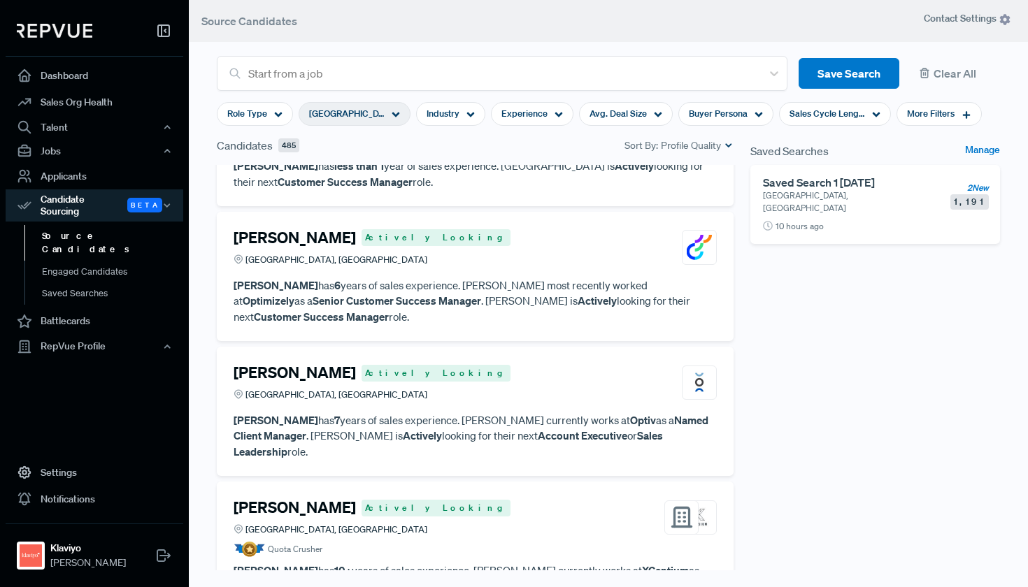
scroll to position [7697, 0]
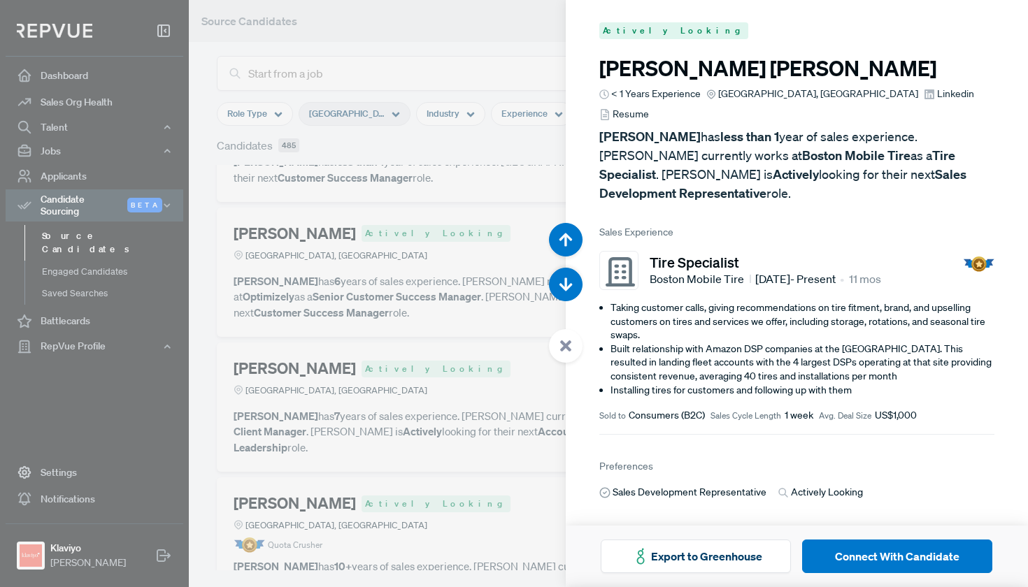
scroll to position [34641, 0]
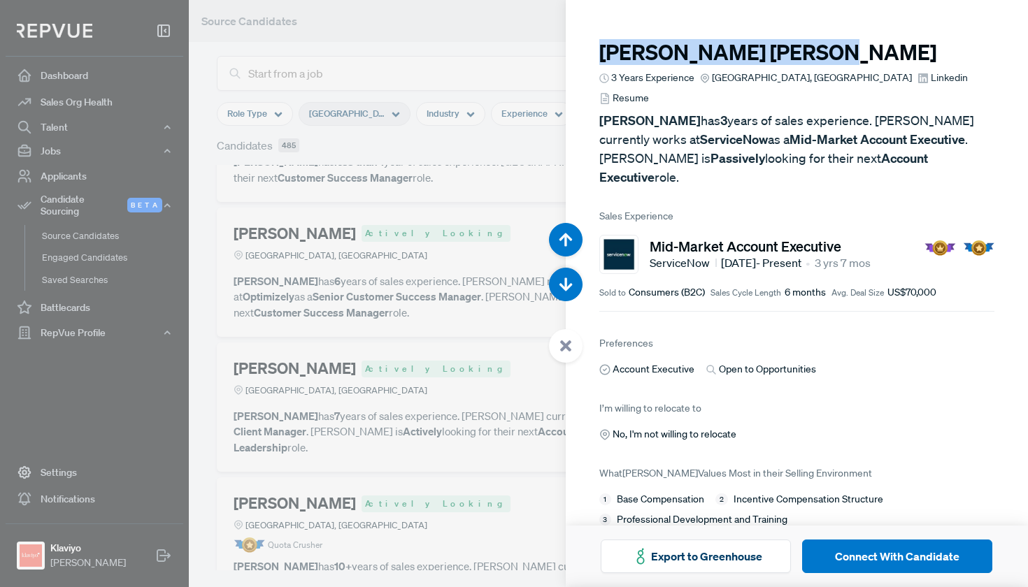
drag, startPoint x: 777, startPoint y: 53, endPoint x: 583, endPoint y: 56, distance: 194.3
click at [583, 56] on article "Michael Queenan 3 Years Experience Greater Boston Area, MA Linkedin Resume Mich…" at bounding box center [796, 275] width 463 height 549
copy h3 "Michael Queenan"
click at [930, 78] on span "Linkedin" at bounding box center [948, 78] width 37 height 15
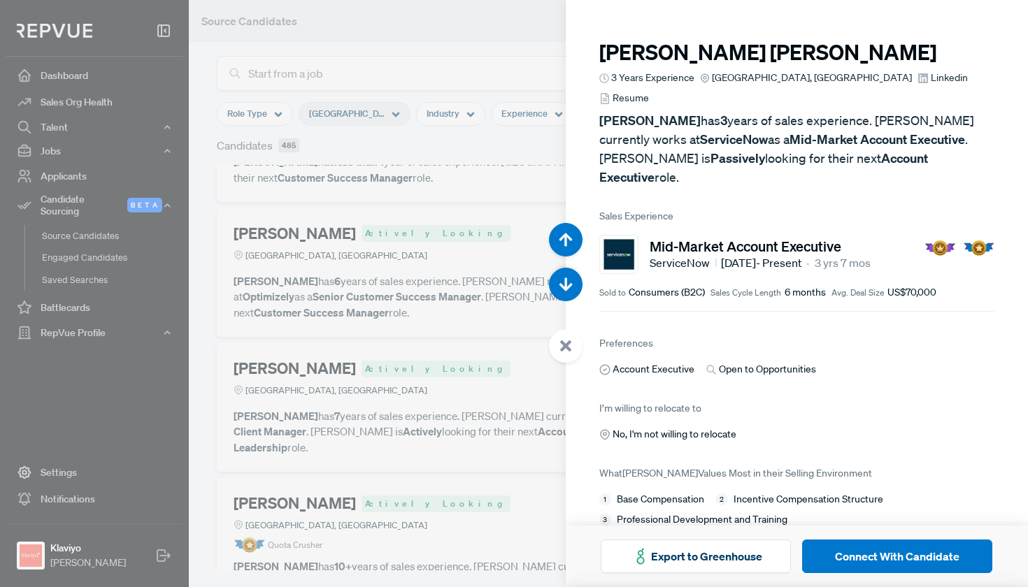
click at [396, 278] on div at bounding box center [514, 293] width 1028 height 587
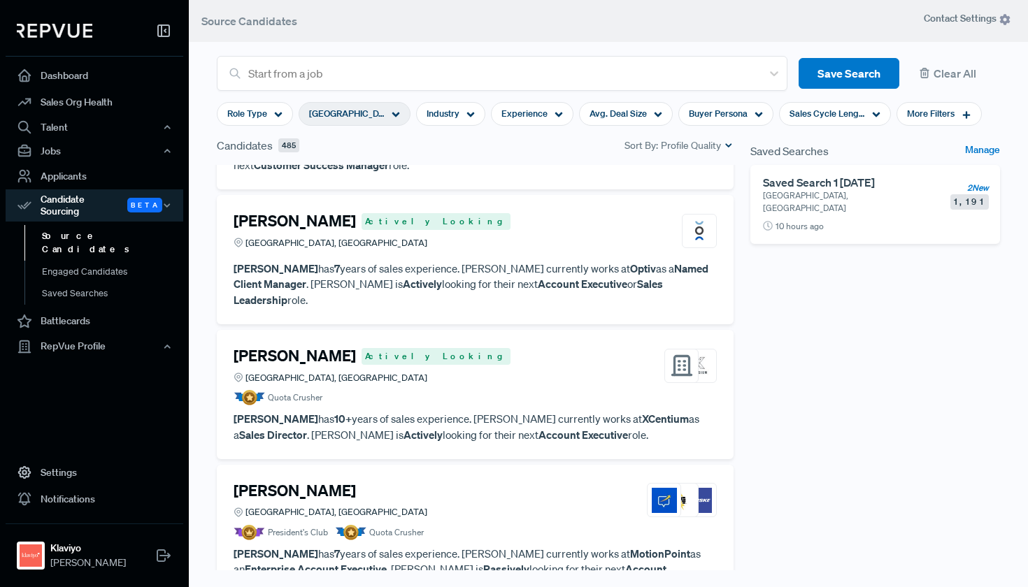
scroll to position [7848, 0]
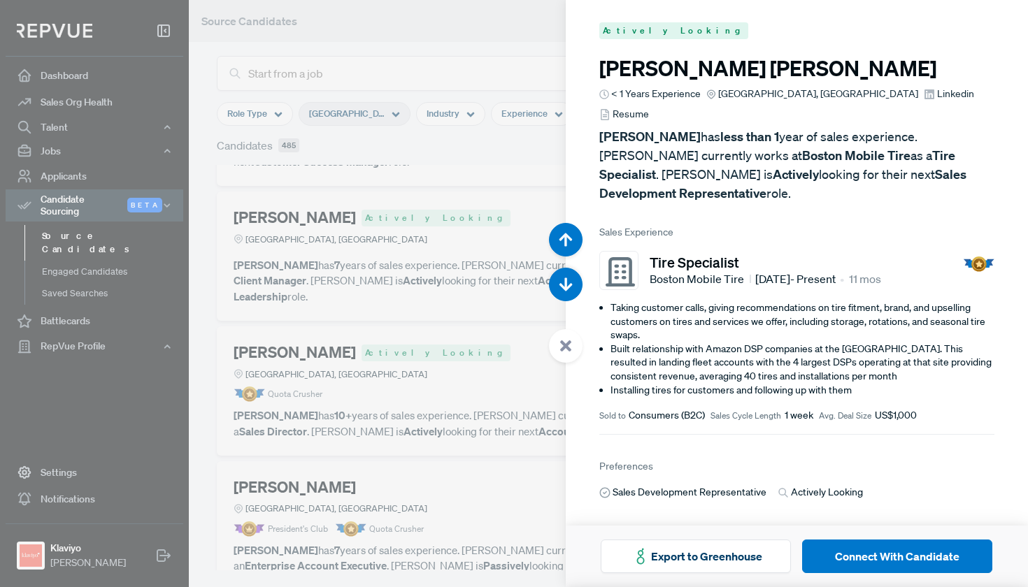
scroll to position [35228, 0]
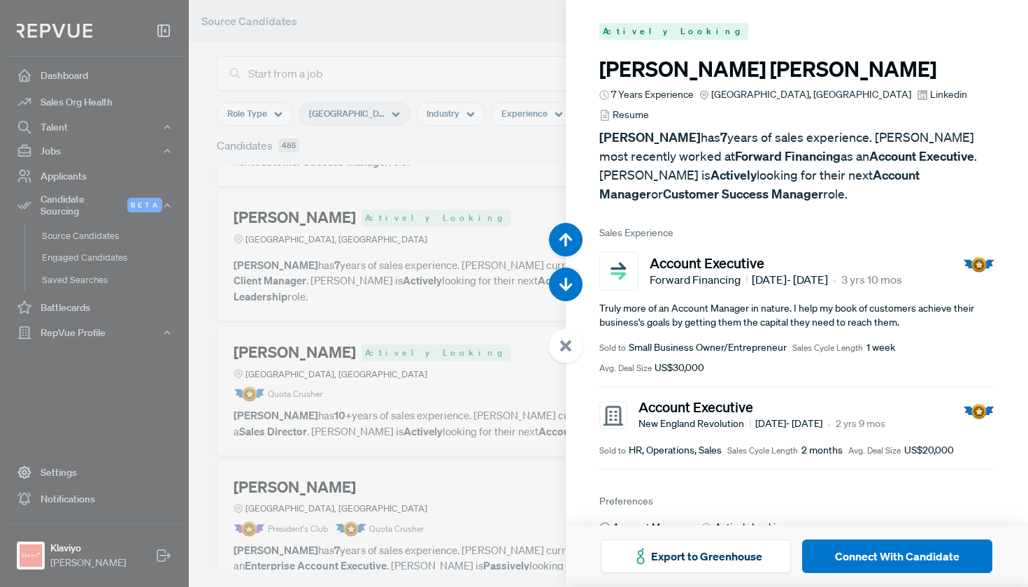
click at [440, 377] on div at bounding box center [514, 293] width 1028 height 587
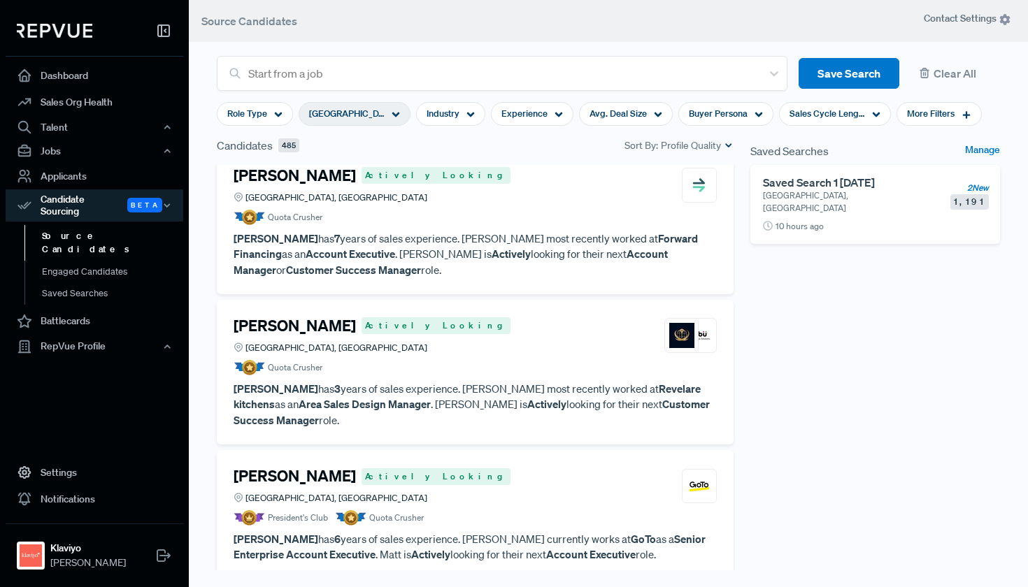
scroll to position [8462, 0]
